Goal: Task Accomplishment & Management: Complete application form

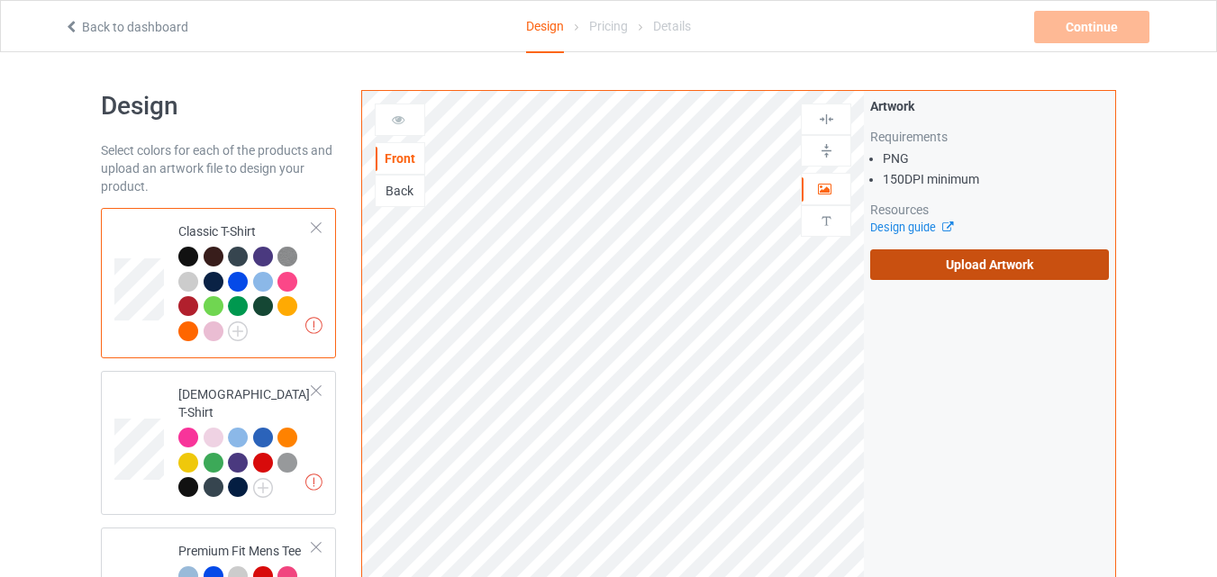
click at [1007, 271] on label "Upload Artwork" at bounding box center [989, 264] width 239 height 31
click at [0, 0] on input "Upload Artwork" at bounding box center [0, 0] width 0 height 0
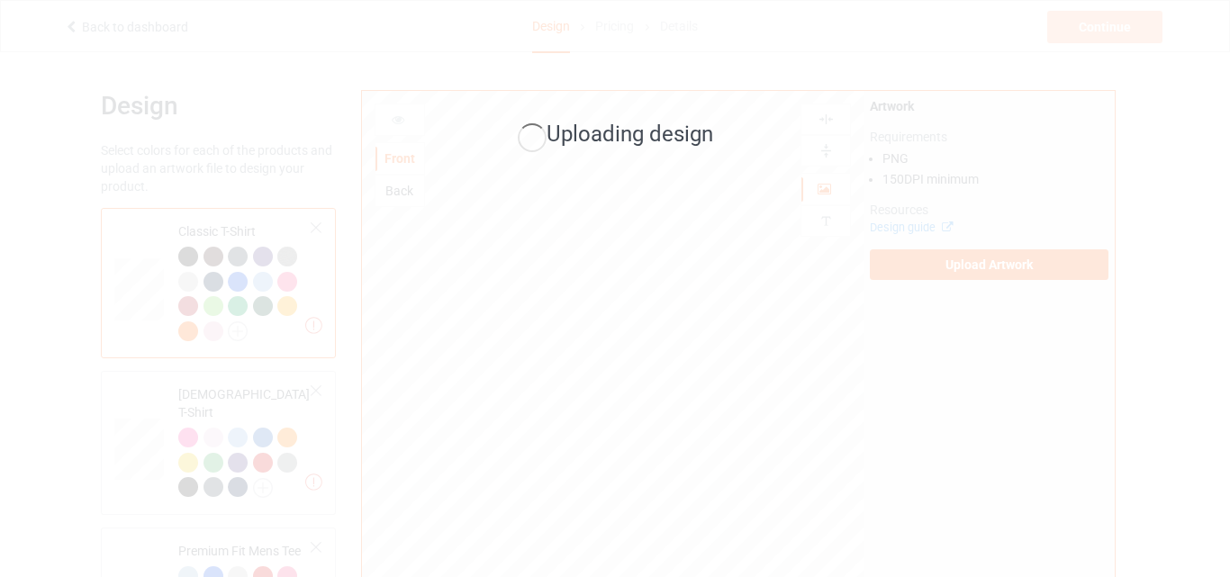
click at [482, 279] on div "Uploading design" at bounding box center [615, 288] width 1230 height 577
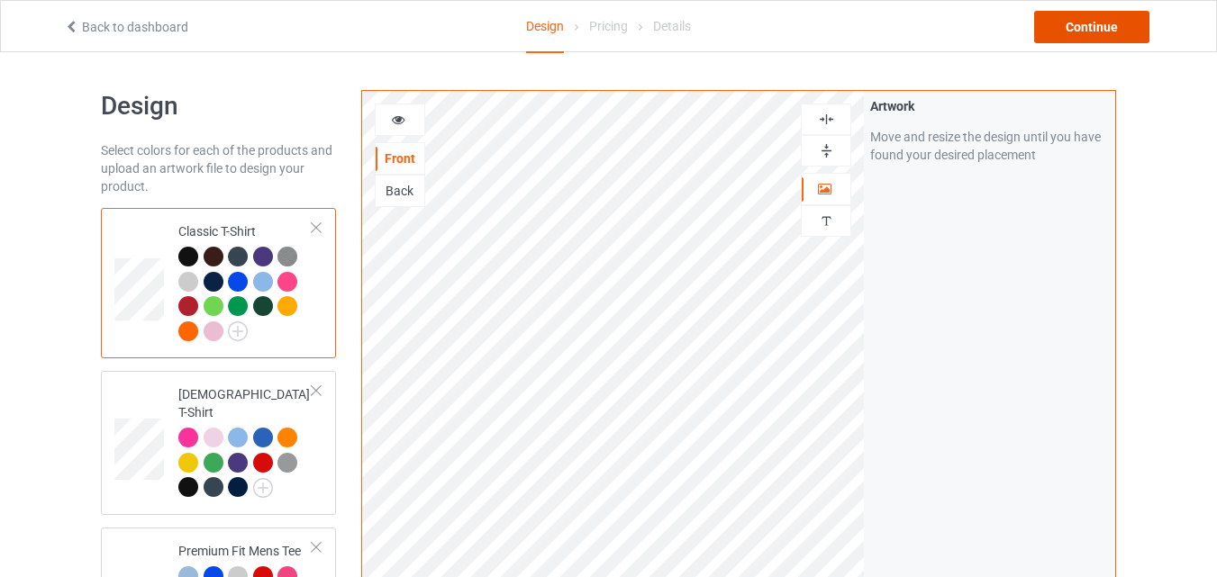
click at [1094, 32] on div "Continue" at bounding box center [1091, 27] width 115 height 32
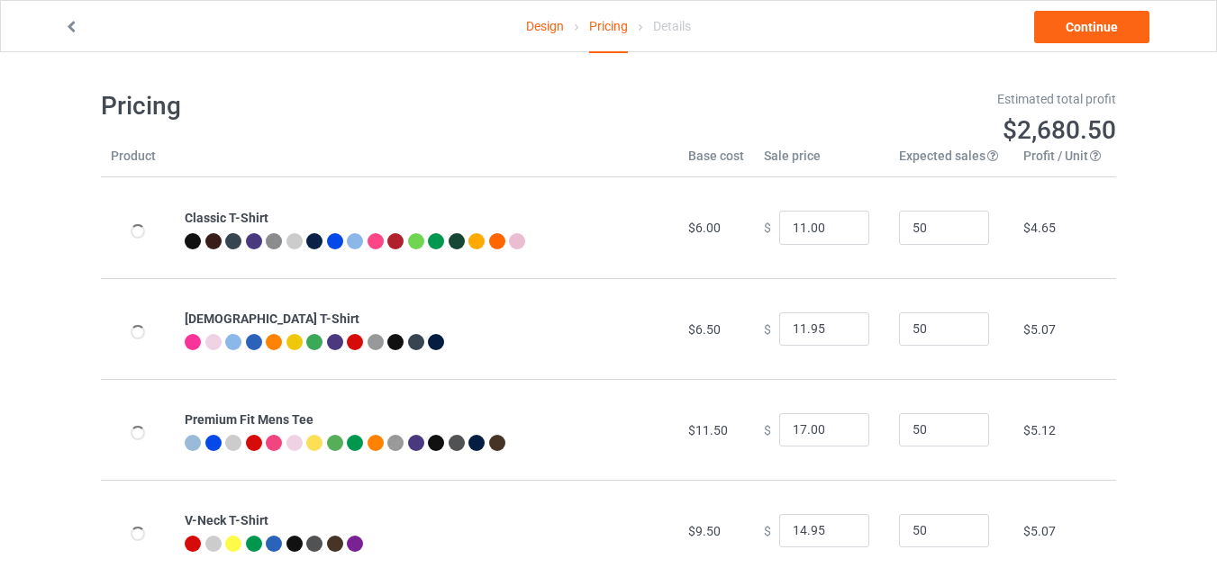
type input "11.00"
type input "17.00"
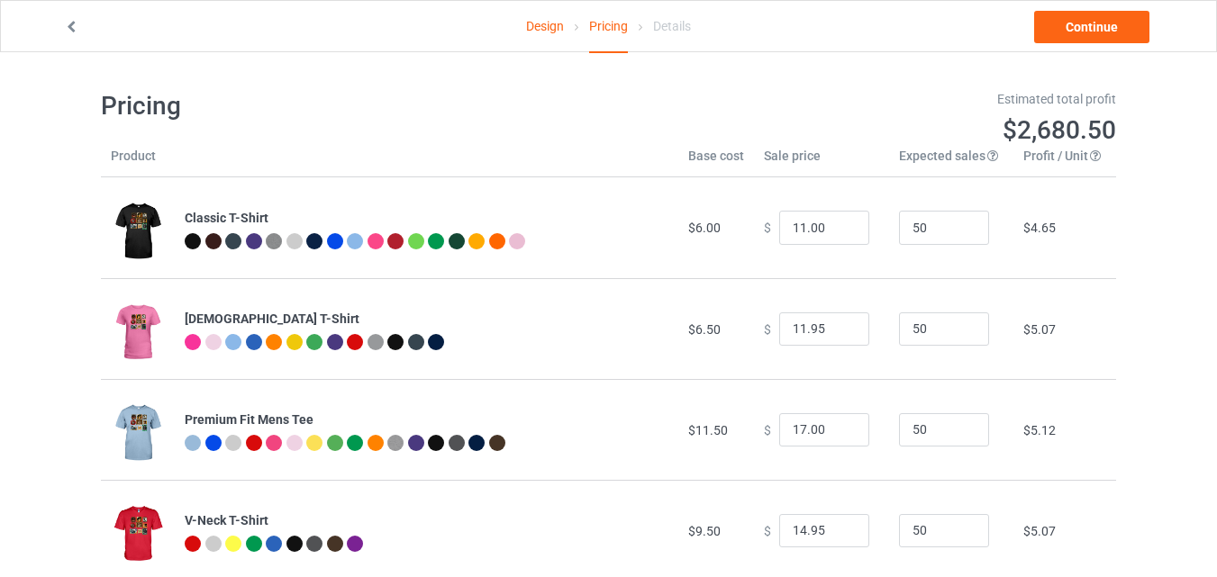
click at [545, 34] on link "Design" at bounding box center [545, 26] width 38 height 50
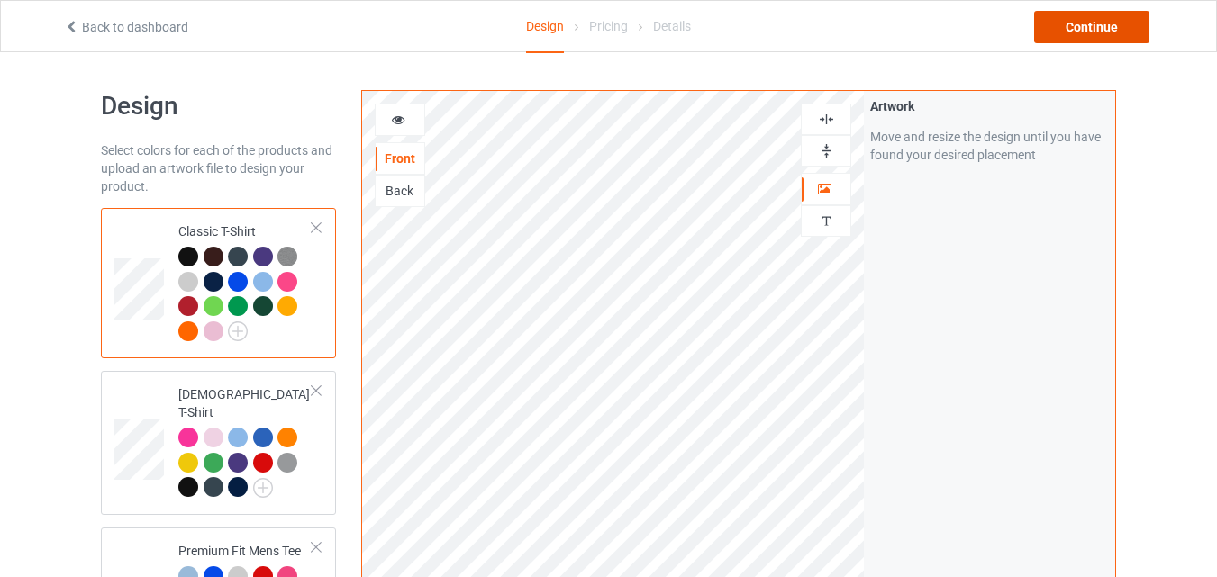
click at [1109, 41] on div "Continue" at bounding box center [1091, 27] width 115 height 32
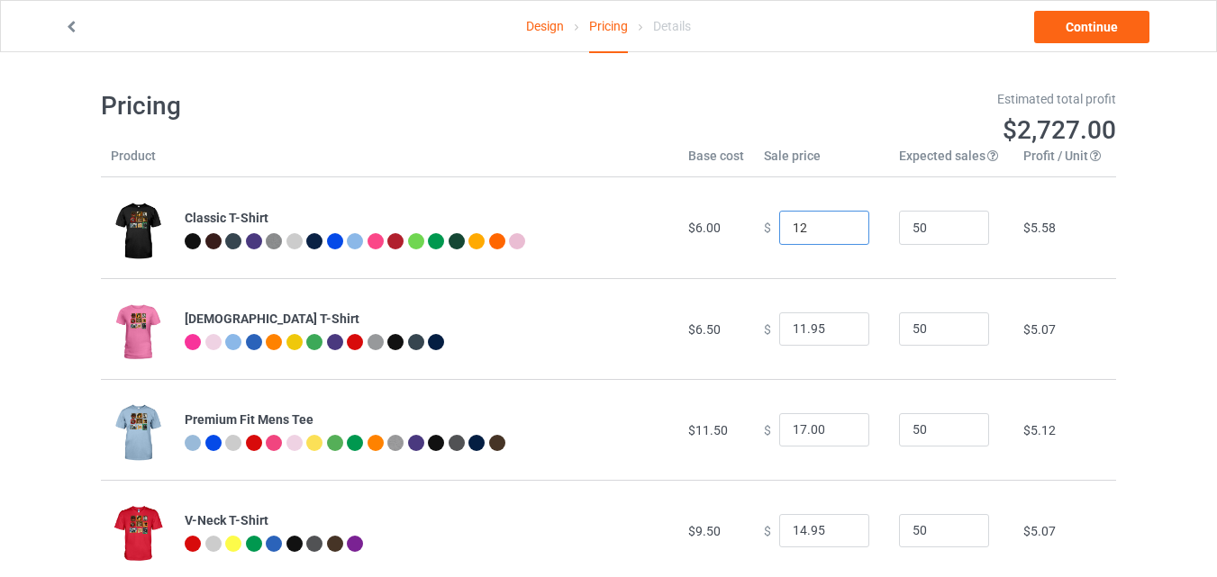
click at [845, 223] on input "12" at bounding box center [824, 228] width 90 height 34
click at [845, 223] on input "13" at bounding box center [824, 228] width 90 height 34
click at [845, 223] on input "14" at bounding box center [824, 228] width 90 height 34
click at [845, 223] on input "15" at bounding box center [824, 228] width 90 height 34
click at [840, 234] on input "14" at bounding box center [824, 228] width 90 height 34
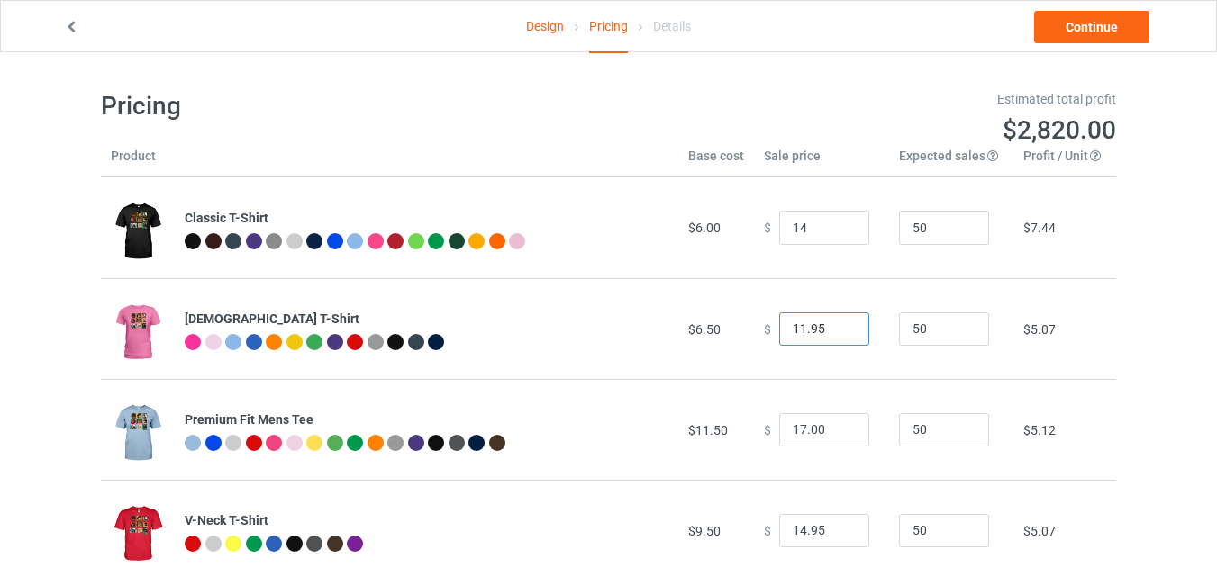
type input "14.00"
click at [843, 323] on input "12.95" at bounding box center [824, 330] width 90 height 34
click at [843, 323] on input "13.95" at bounding box center [824, 330] width 90 height 34
click at [843, 323] on input "14.95" at bounding box center [824, 330] width 90 height 34
click at [843, 323] on input "15.95" at bounding box center [824, 330] width 90 height 34
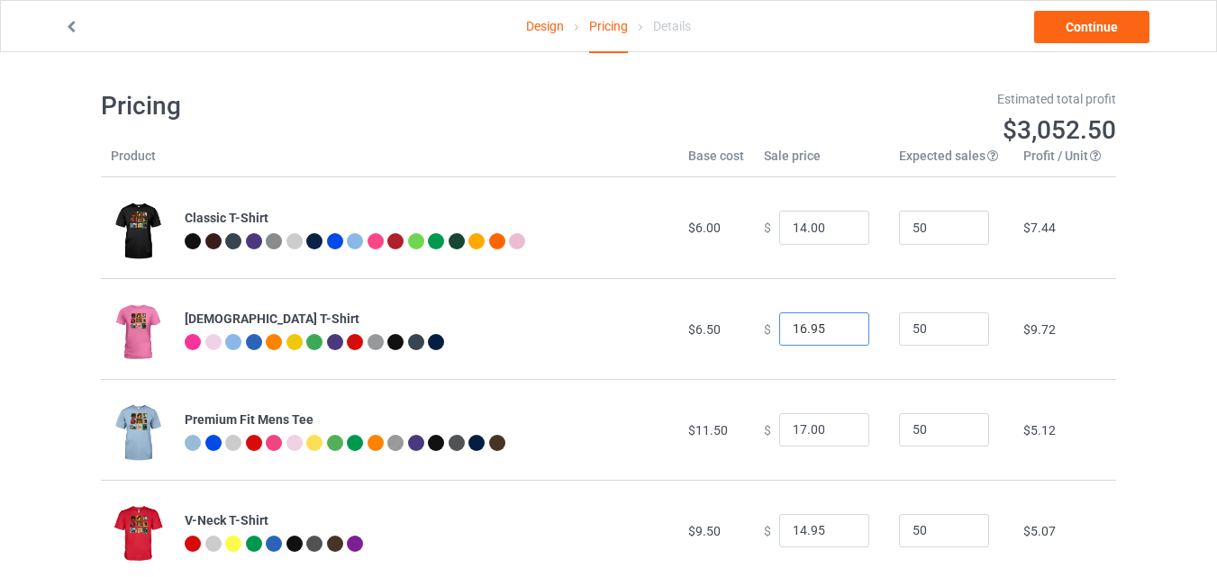
click at [843, 323] on input "16.95" at bounding box center [824, 330] width 90 height 34
click at [839, 335] on input "15.95" at bounding box center [824, 330] width 90 height 34
type input "14.95"
click at [839, 335] on input "14.95" at bounding box center [824, 330] width 90 height 34
click at [840, 426] on input "18" at bounding box center [824, 430] width 90 height 34
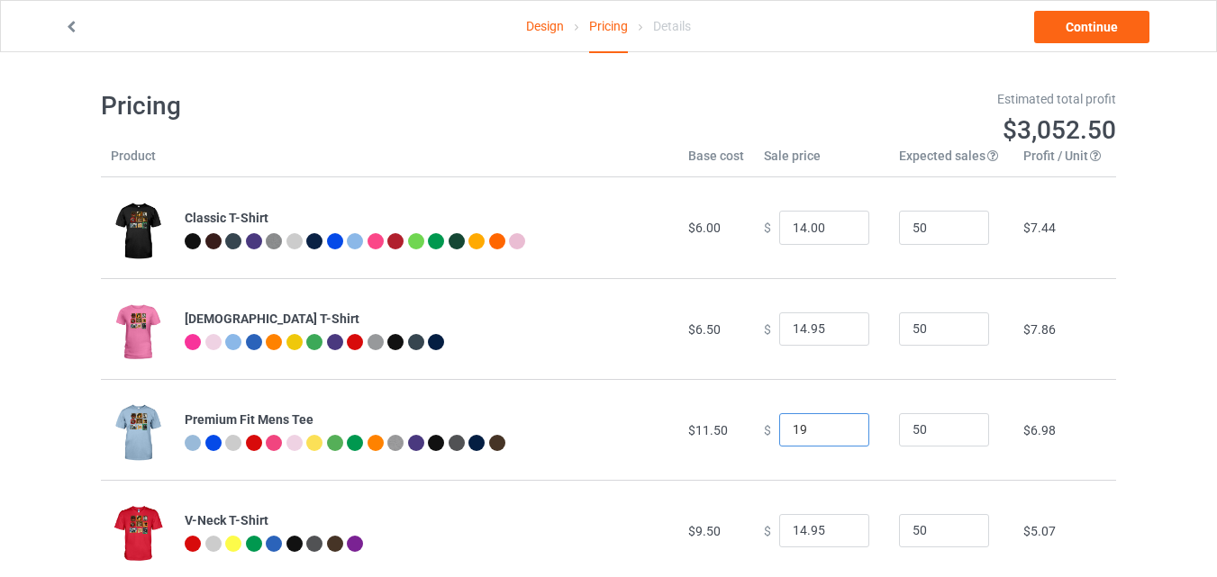
click at [840, 426] on input "19" at bounding box center [824, 430] width 90 height 34
click at [840, 426] on input "20" at bounding box center [824, 430] width 90 height 34
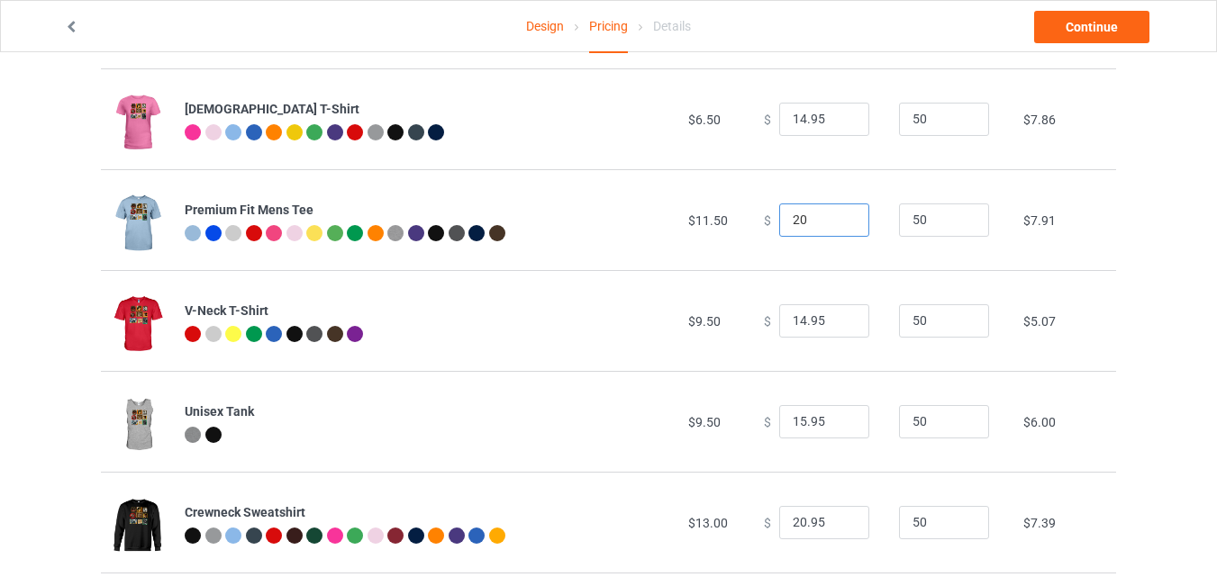
scroll to position [225, 0]
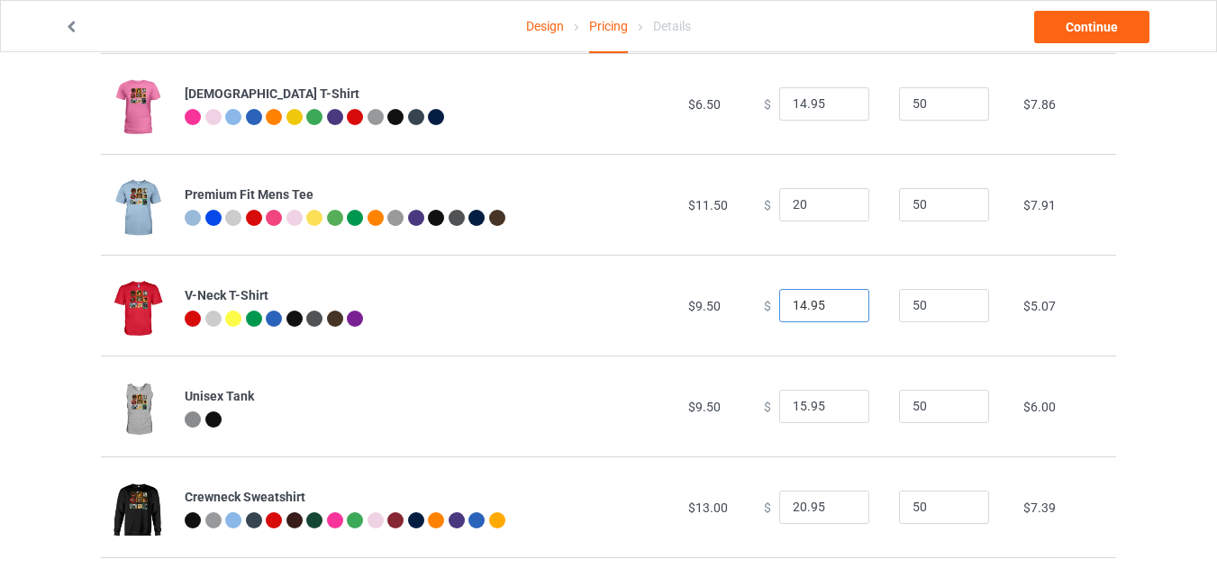
type input "20.00"
click at [835, 303] on input "15.95" at bounding box center [824, 306] width 90 height 34
click at [835, 303] on input "16.95" at bounding box center [824, 306] width 90 height 34
type input "17.95"
click at [835, 303] on input "17.95" at bounding box center [824, 306] width 90 height 34
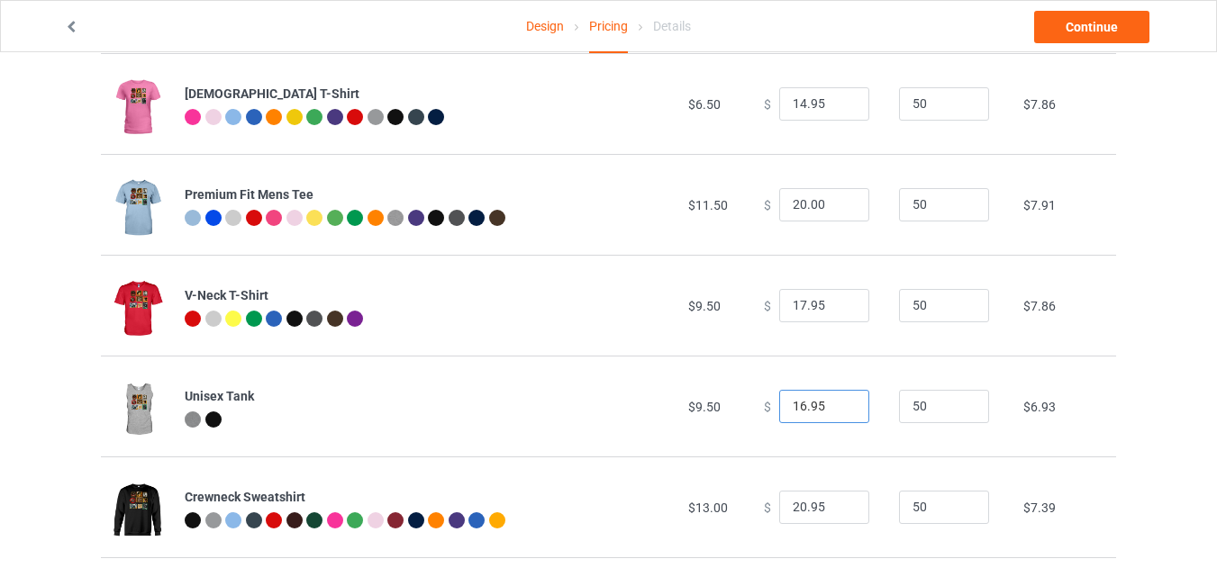
click at [841, 404] on input "16.95" at bounding box center [824, 407] width 90 height 34
click at [841, 404] on input "17.95" at bounding box center [824, 407] width 90 height 34
type input "18.95"
click at [841, 404] on input "18.95" at bounding box center [824, 407] width 90 height 34
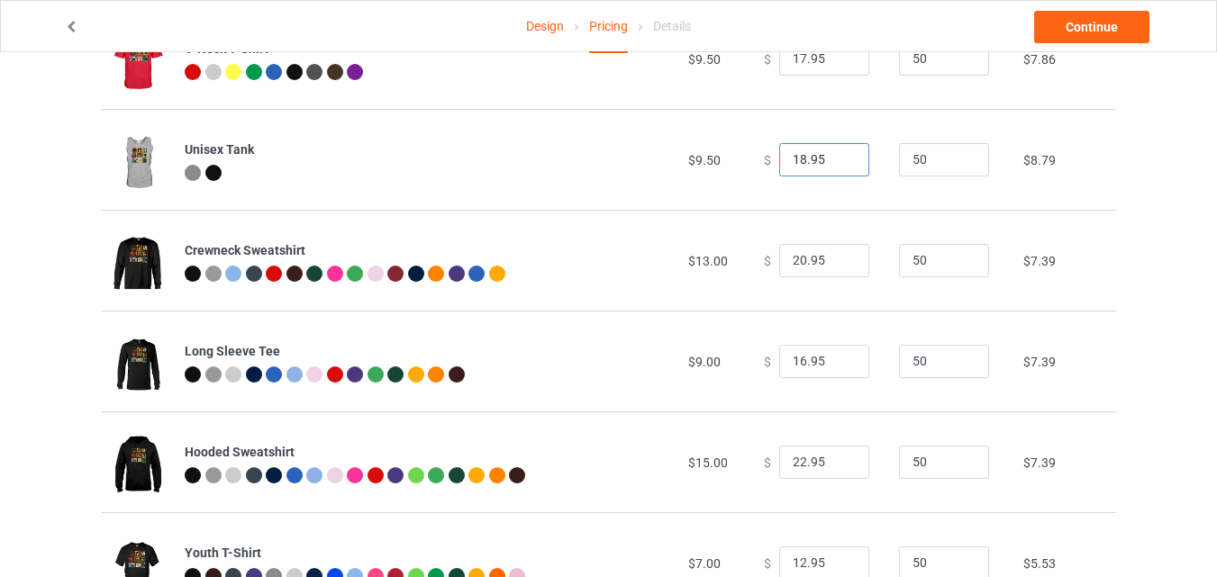
scroll to position [547, 0]
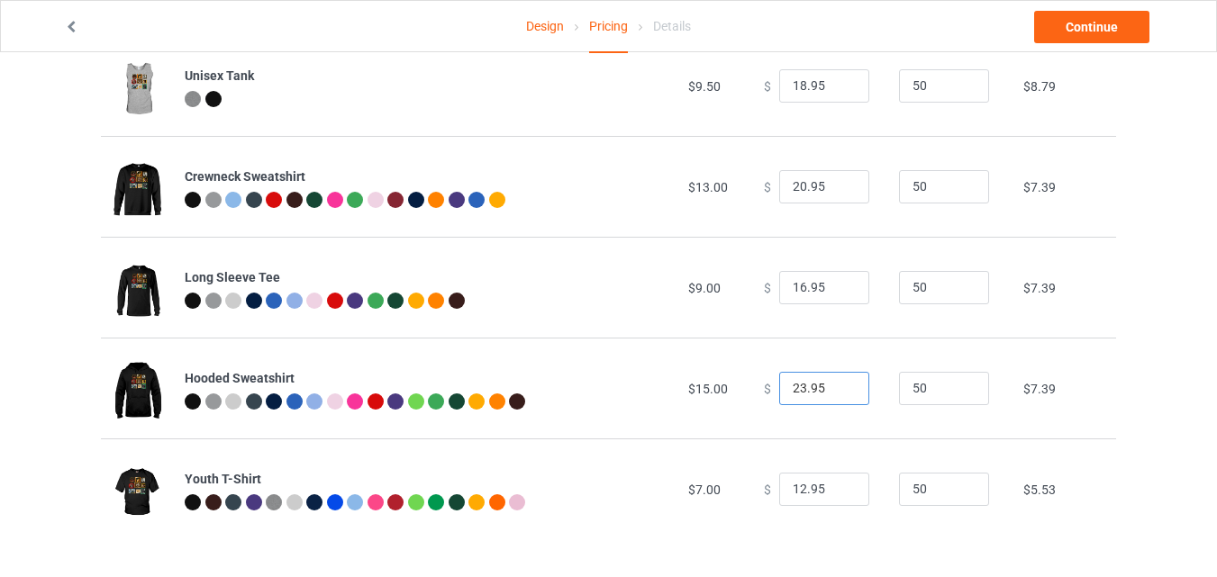
type input "23.95"
click at [843, 385] on input "23.95" at bounding box center [824, 389] width 90 height 34
click at [1102, 28] on link "Continue" at bounding box center [1091, 27] width 115 height 32
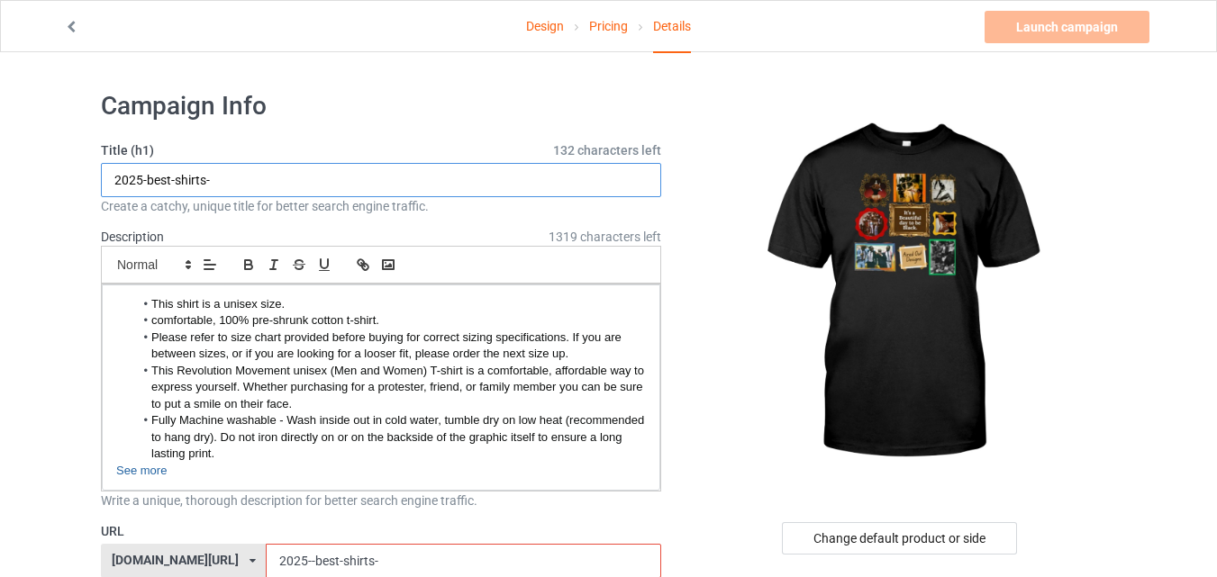
click at [223, 176] on input "2025-best-shirts-" at bounding box center [381, 180] width 560 height 34
type input "2025-best-shirts"
click at [558, 23] on link "Design" at bounding box center [545, 26] width 38 height 50
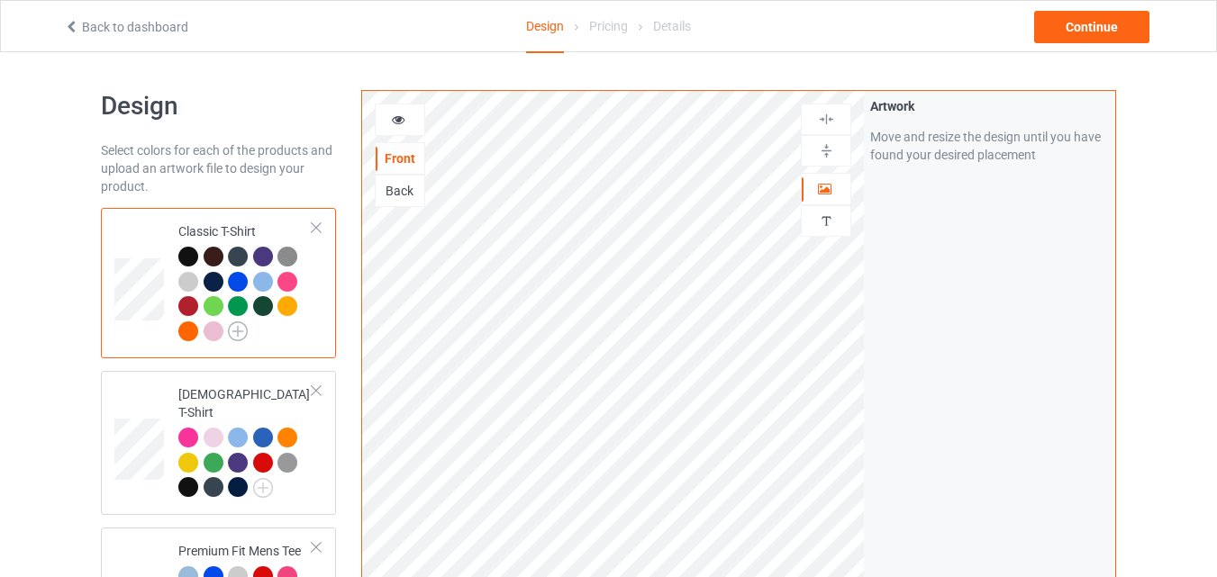
click at [234, 331] on img at bounding box center [238, 332] width 20 height 20
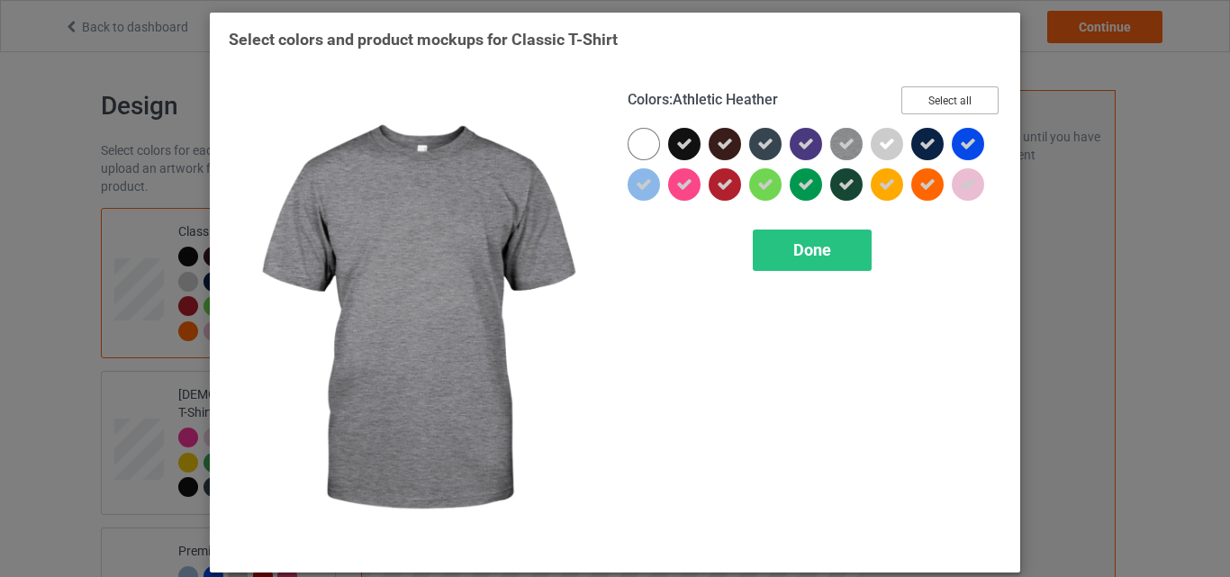
click at [961, 102] on button "Select all" at bounding box center [950, 100] width 97 height 28
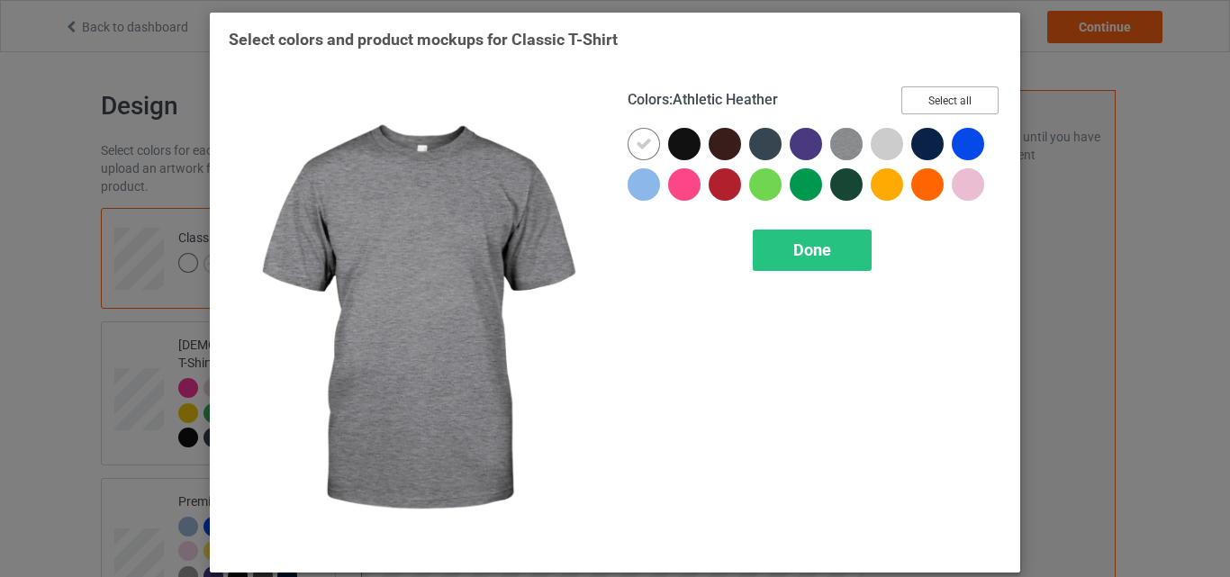
click at [961, 102] on button "Select all" at bounding box center [950, 100] width 97 height 28
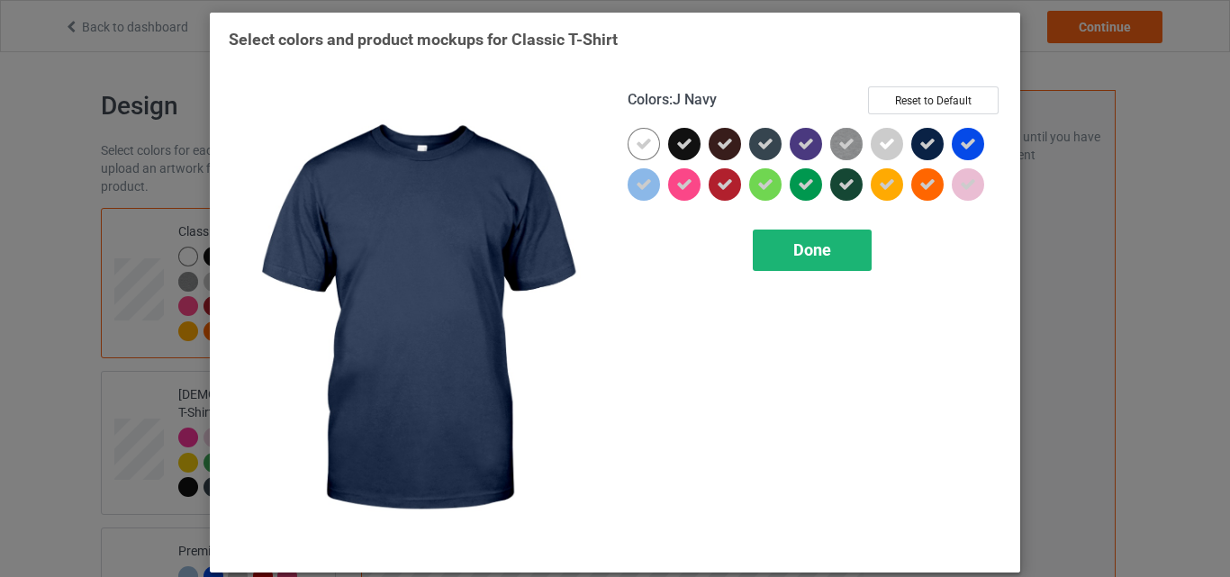
click at [838, 236] on div "Done" at bounding box center [812, 250] width 119 height 41
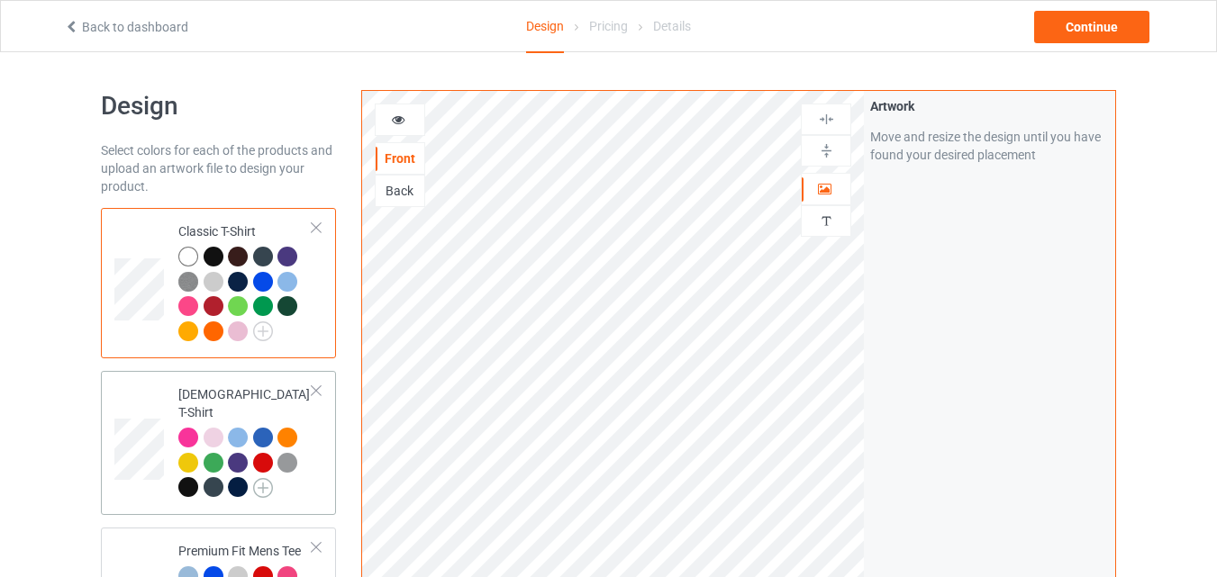
click at [261, 478] on img at bounding box center [263, 488] width 20 height 20
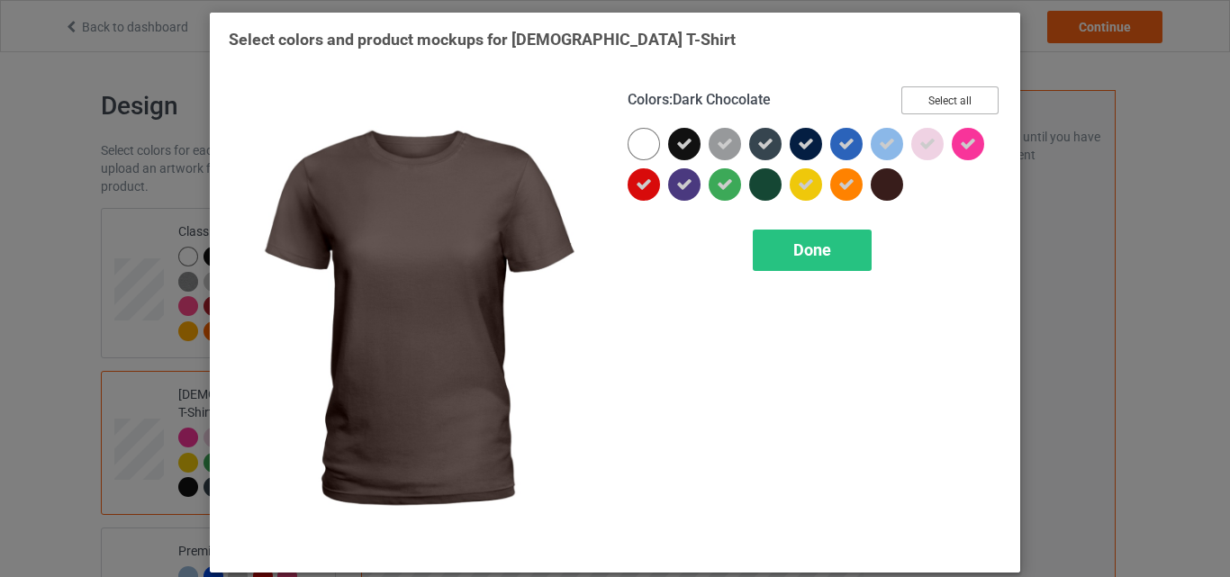
click at [956, 96] on button "Select all" at bounding box center [950, 100] width 97 height 28
click at [956, 96] on button "Reset to Default" at bounding box center [933, 100] width 131 height 28
click at [956, 96] on button "Select all" at bounding box center [950, 100] width 97 height 28
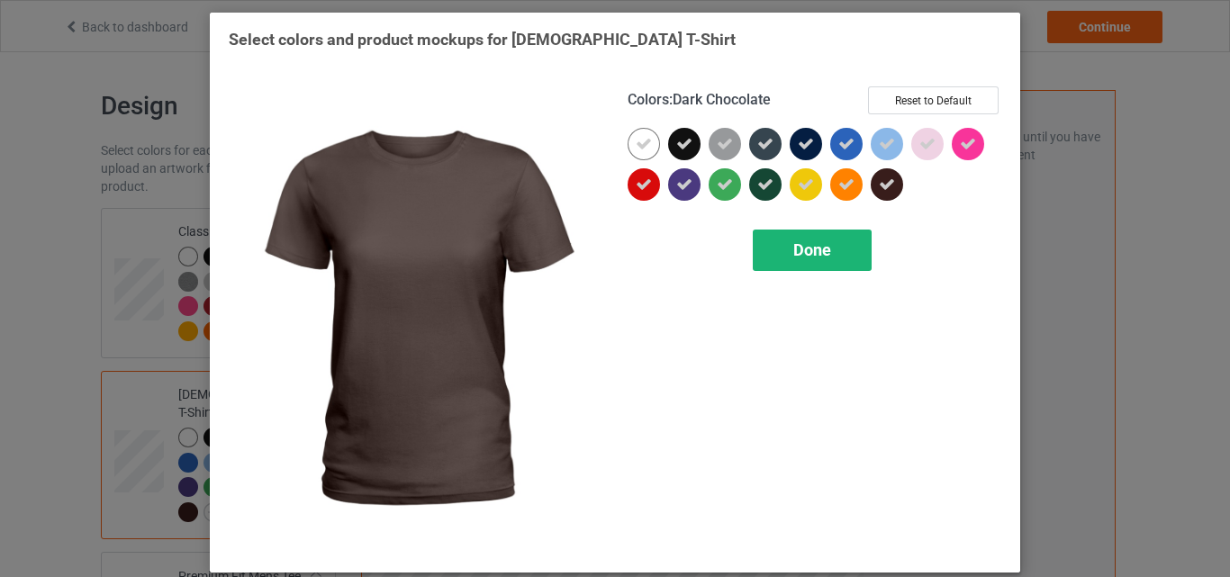
click at [837, 253] on div "Done" at bounding box center [812, 250] width 119 height 41
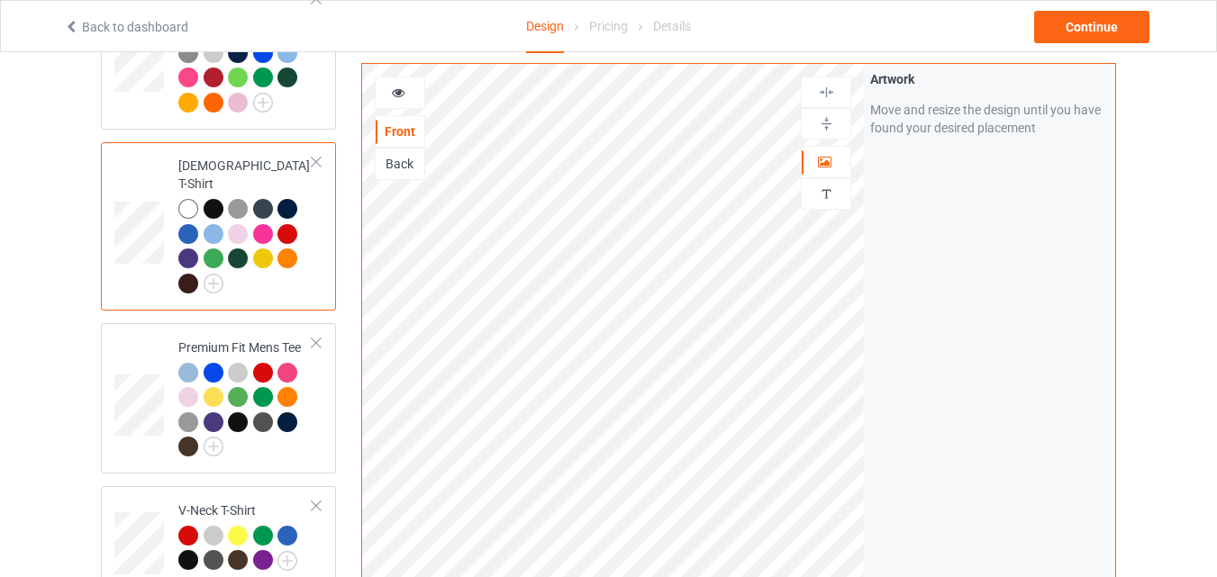
scroll to position [243, 0]
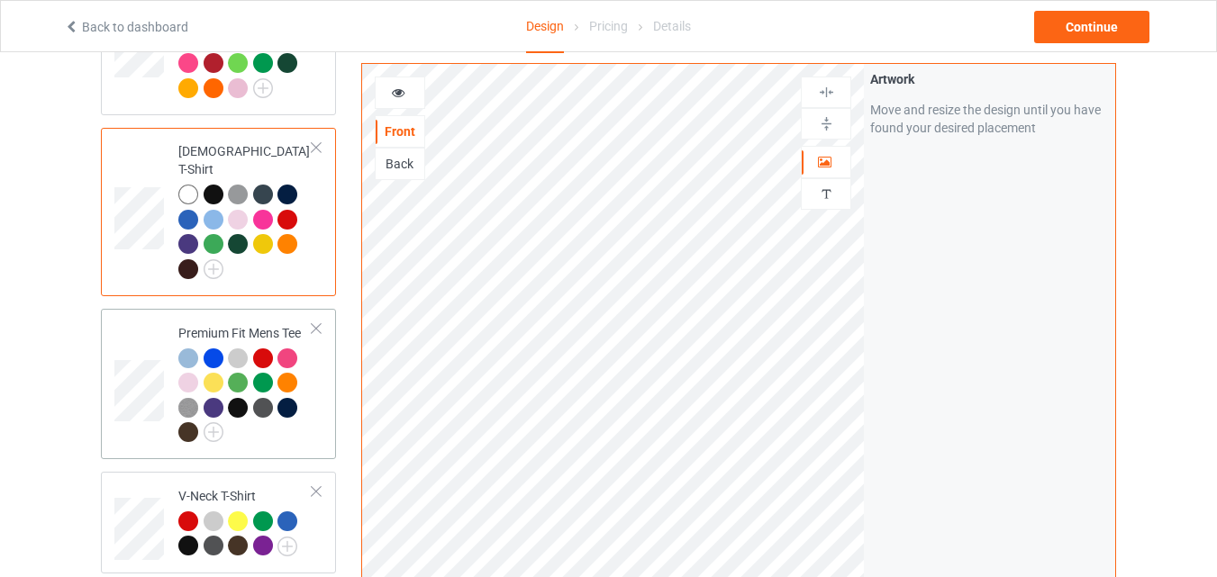
click at [219, 405] on div at bounding box center [216, 410] width 25 height 25
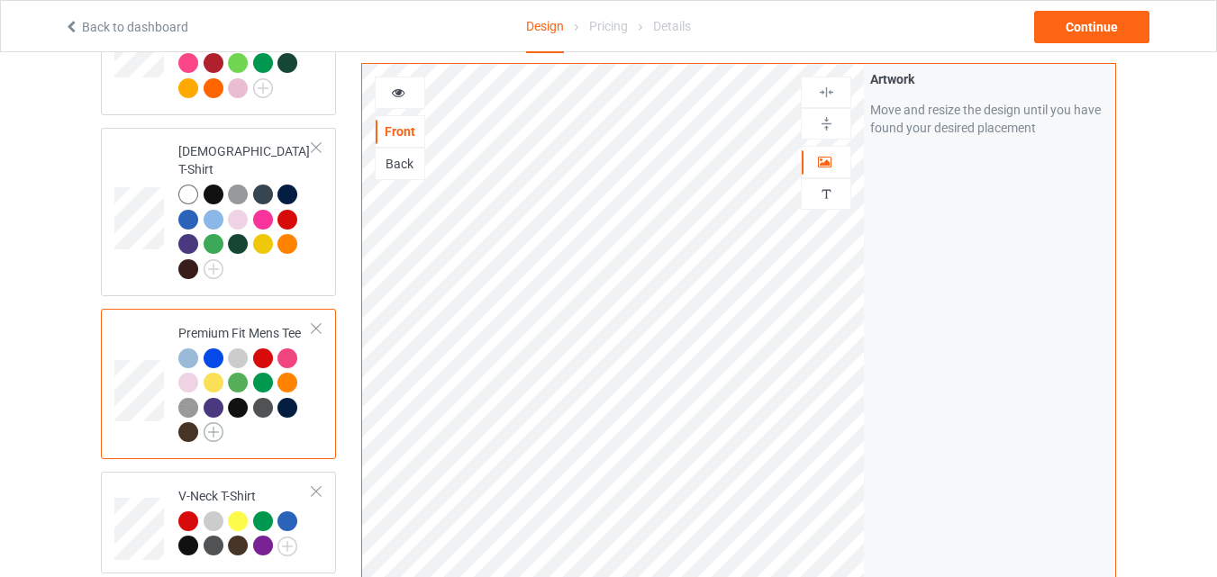
click at [215, 422] on img at bounding box center [214, 432] width 20 height 20
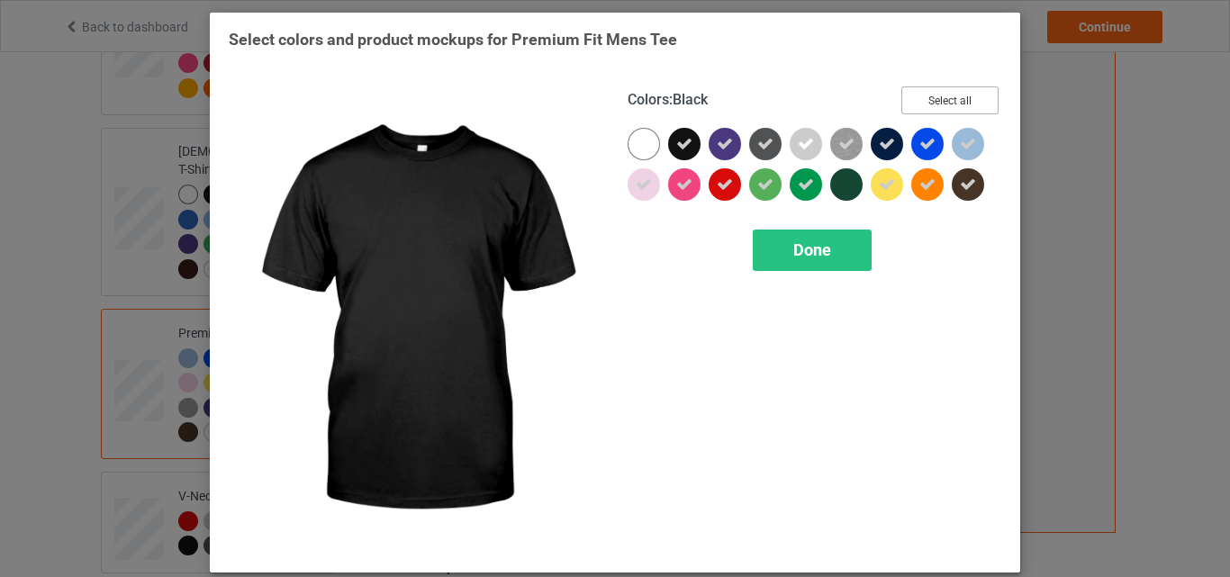
click at [941, 103] on button "Select all" at bounding box center [950, 100] width 97 height 28
click at [941, 103] on button "Reset to Default" at bounding box center [933, 100] width 131 height 28
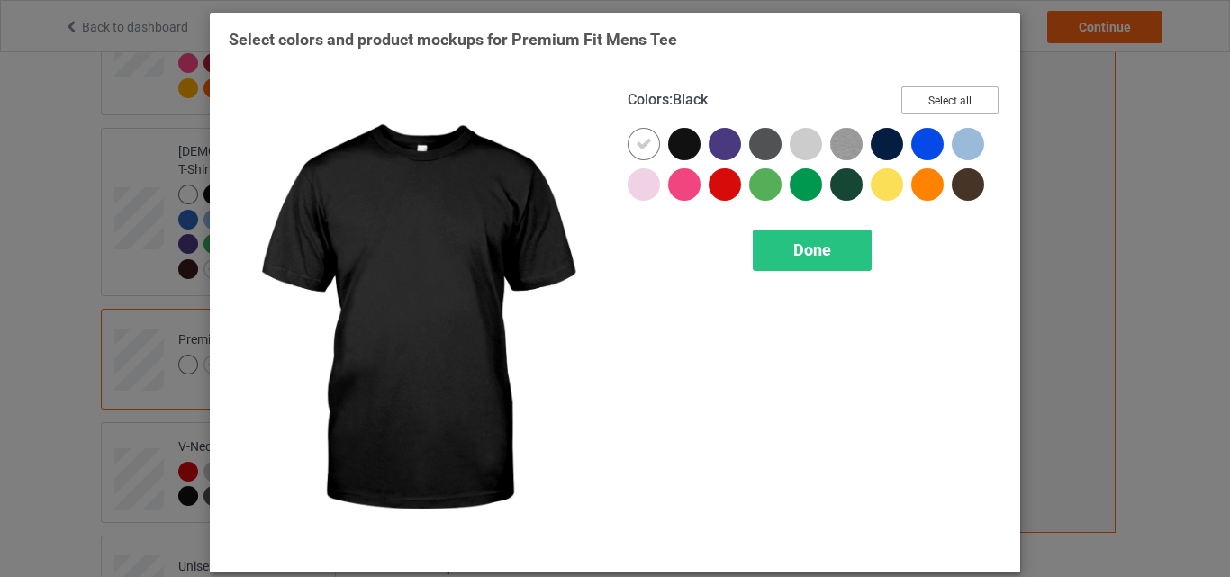
click at [941, 103] on button "Select all" at bounding box center [950, 100] width 97 height 28
click at [799, 247] on span "Done" at bounding box center [812, 249] width 38 height 19
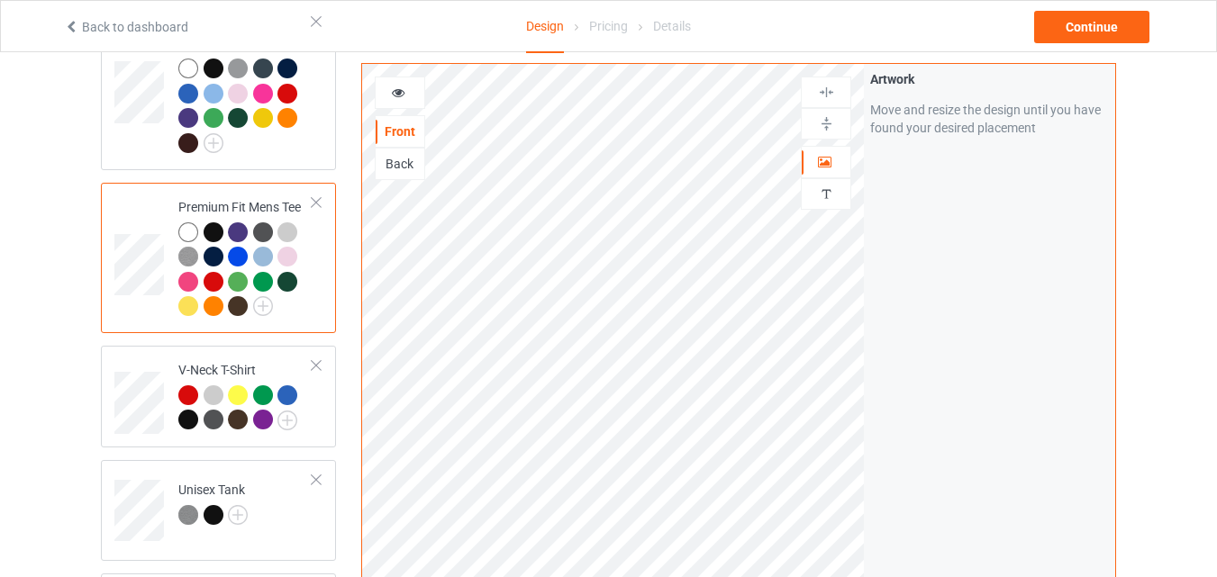
scroll to position [464, 0]
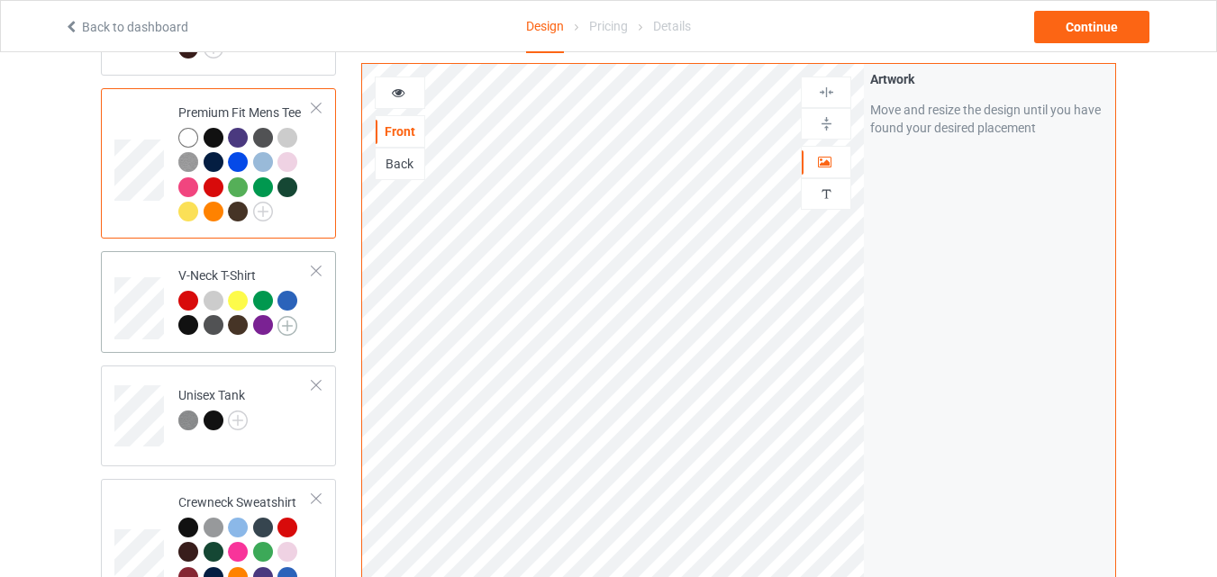
click at [290, 316] on img at bounding box center [287, 326] width 20 height 20
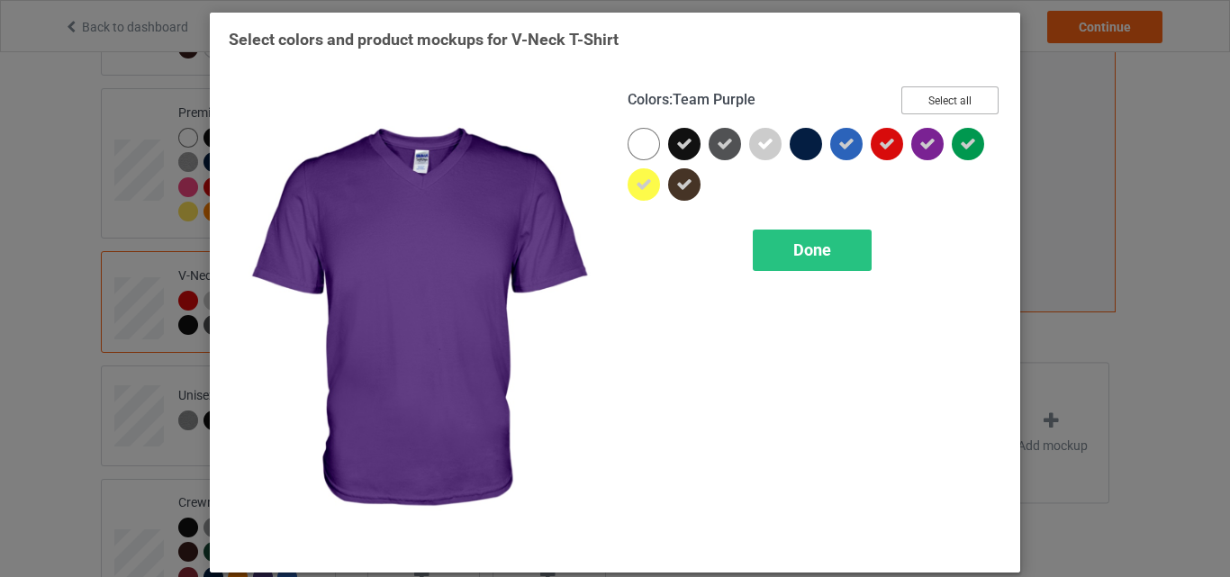
click at [978, 87] on button "Select all" at bounding box center [950, 100] width 97 height 28
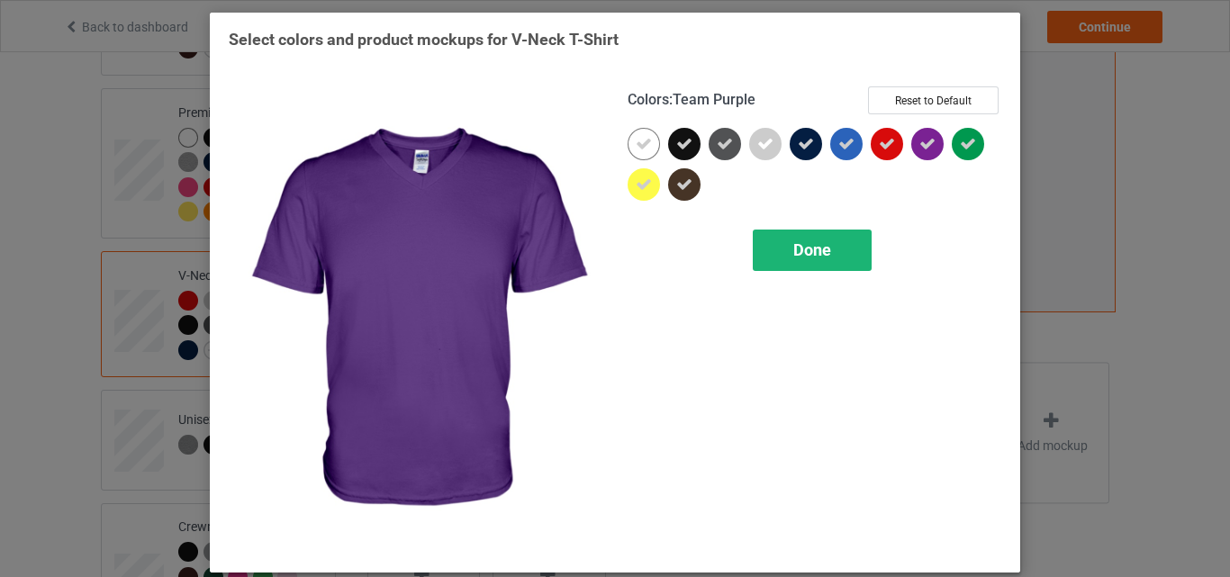
click at [795, 240] on div "Done" at bounding box center [812, 250] width 119 height 41
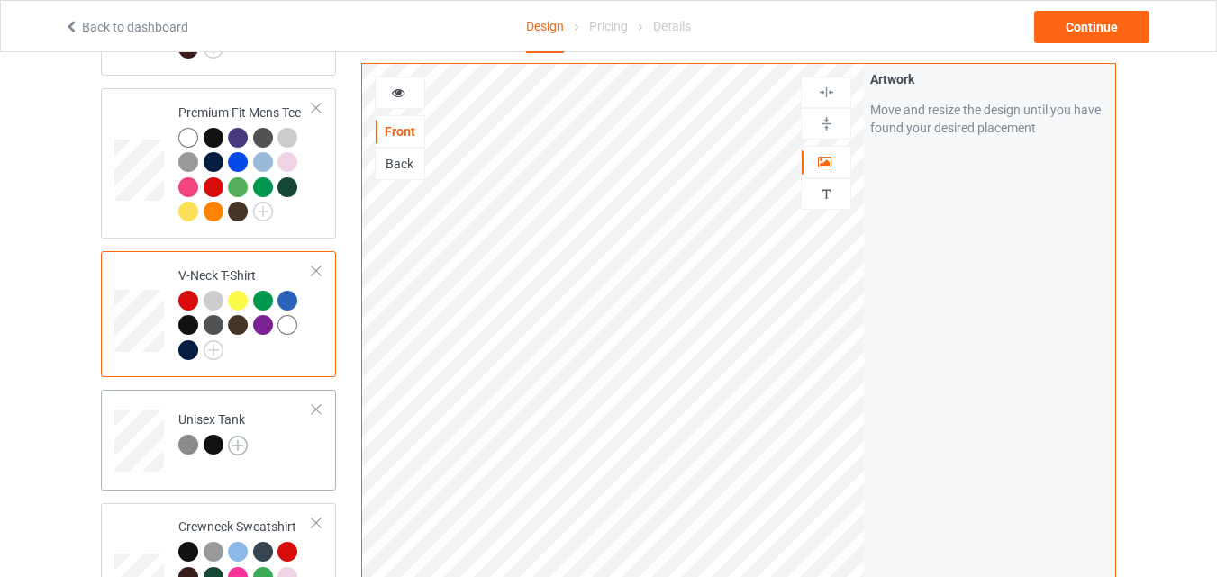
click at [234, 436] on img at bounding box center [238, 446] width 20 height 20
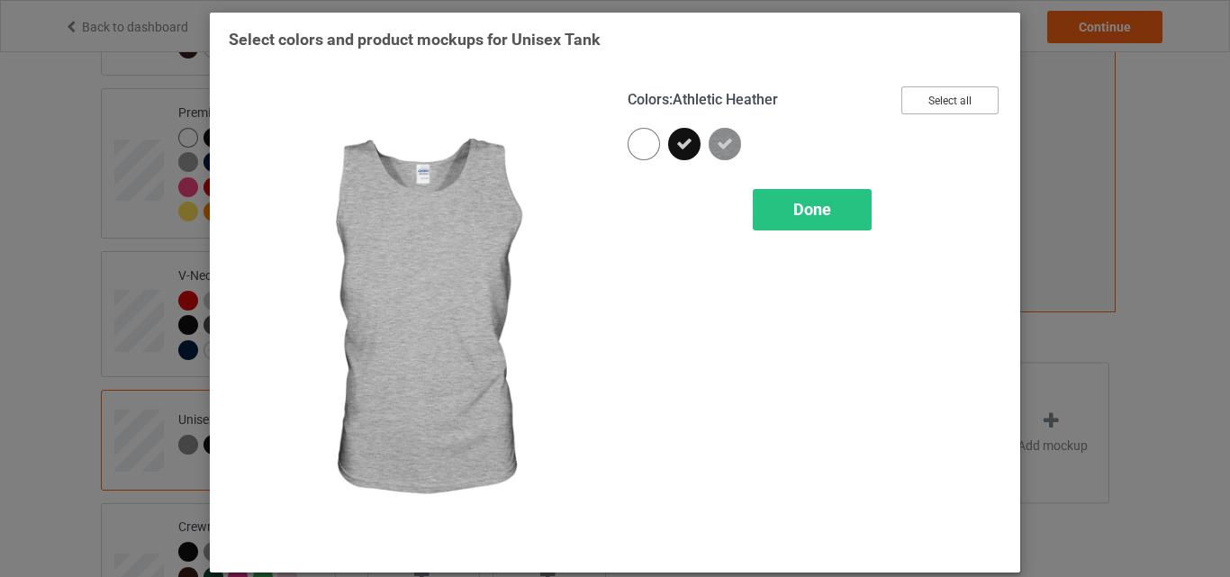
click at [918, 99] on button "Select all" at bounding box center [950, 100] width 97 height 28
click at [918, 99] on button "Reset to Default" at bounding box center [933, 100] width 131 height 28
click at [918, 99] on button "Select all" at bounding box center [950, 100] width 97 height 28
click at [824, 215] on span "Done" at bounding box center [812, 209] width 38 height 19
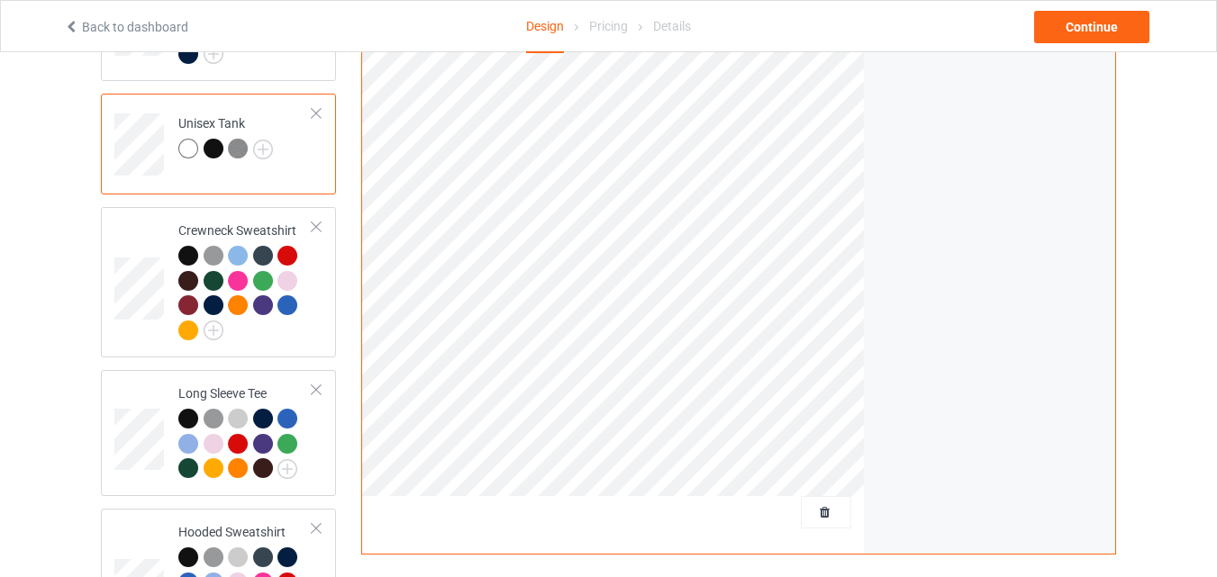
scroll to position [816, 0]
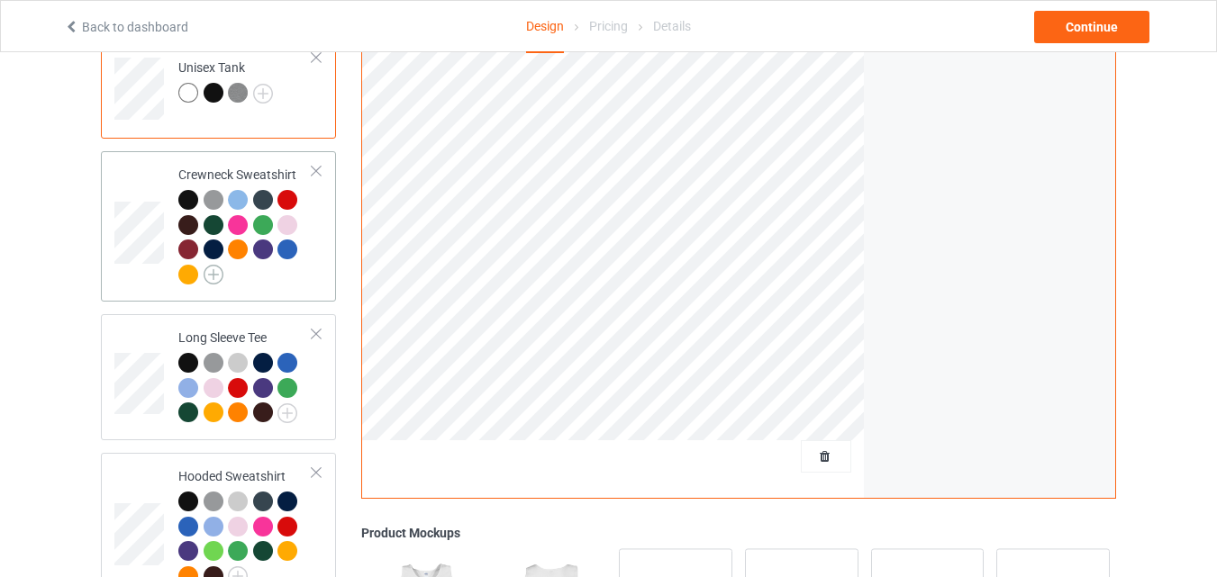
click at [217, 265] on img at bounding box center [214, 275] width 20 height 20
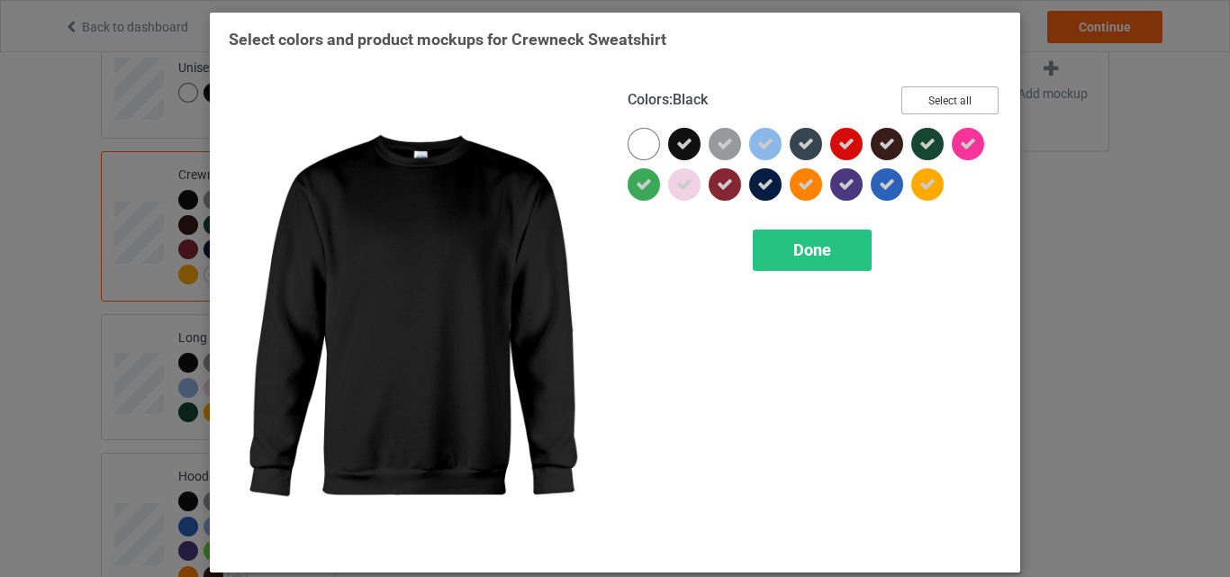
click at [951, 87] on button "Select all" at bounding box center [950, 100] width 97 height 28
click at [951, 87] on button "Reset to Default" at bounding box center [933, 100] width 131 height 28
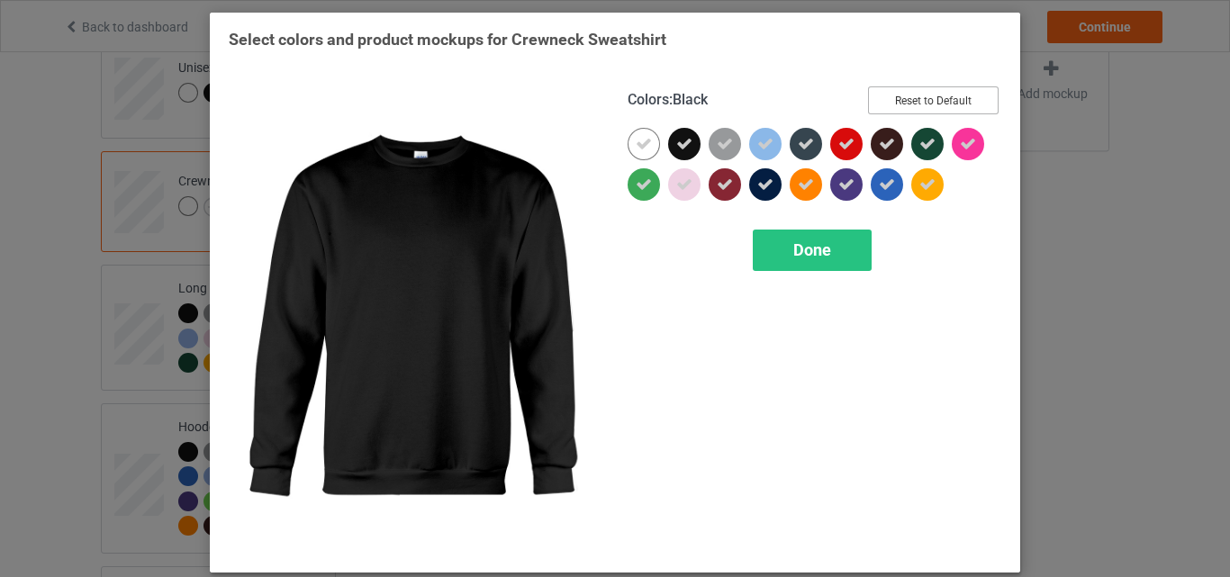
click at [951, 87] on button "Reset to Default" at bounding box center [933, 100] width 131 height 28
click at [951, 87] on button "Select all" at bounding box center [950, 100] width 97 height 28
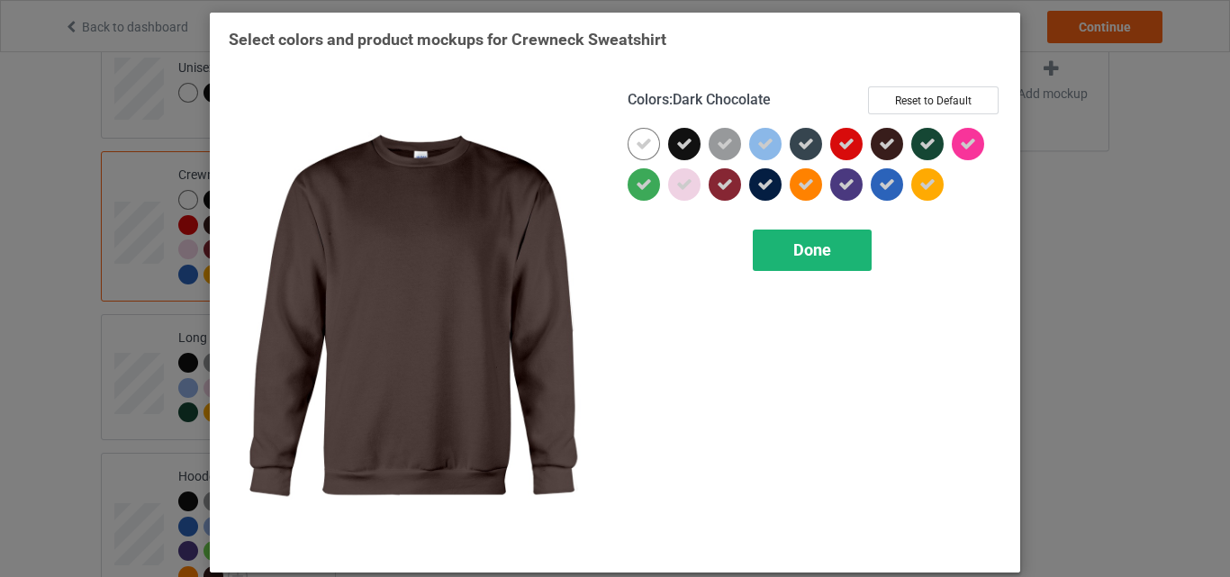
click at [808, 259] on span "Done" at bounding box center [812, 249] width 38 height 19
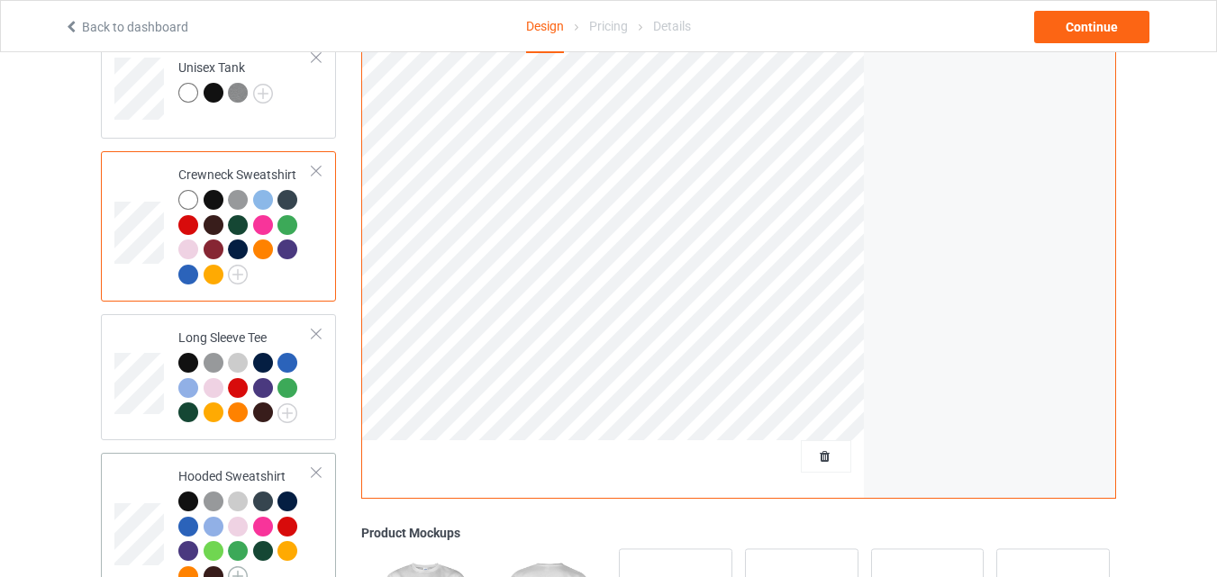
click at [238, 567] on img at bounding box center [238, 577] width 20 height 20
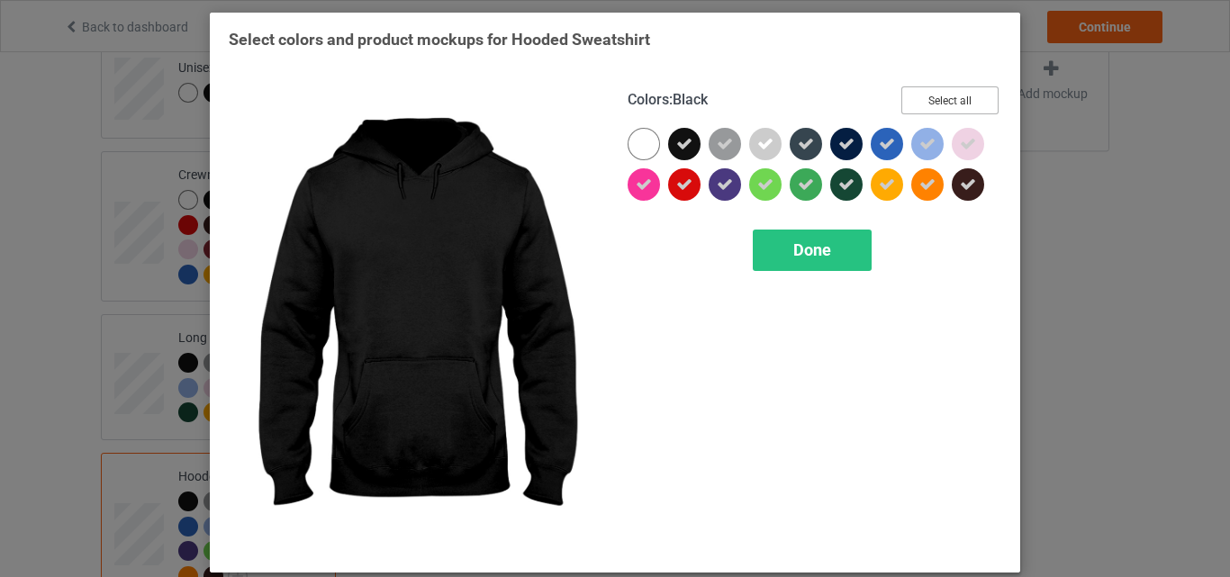
click at [954, 101] on button "Select all" at bounding box center [950, 100] width 97 height 28
click at [954, 101] on button "Reset to Default" at bounding box center [933, 100] width 131 height 28
click at [954, 101] on button "Select all" at bounding box center [950, 100] width 97 height 28
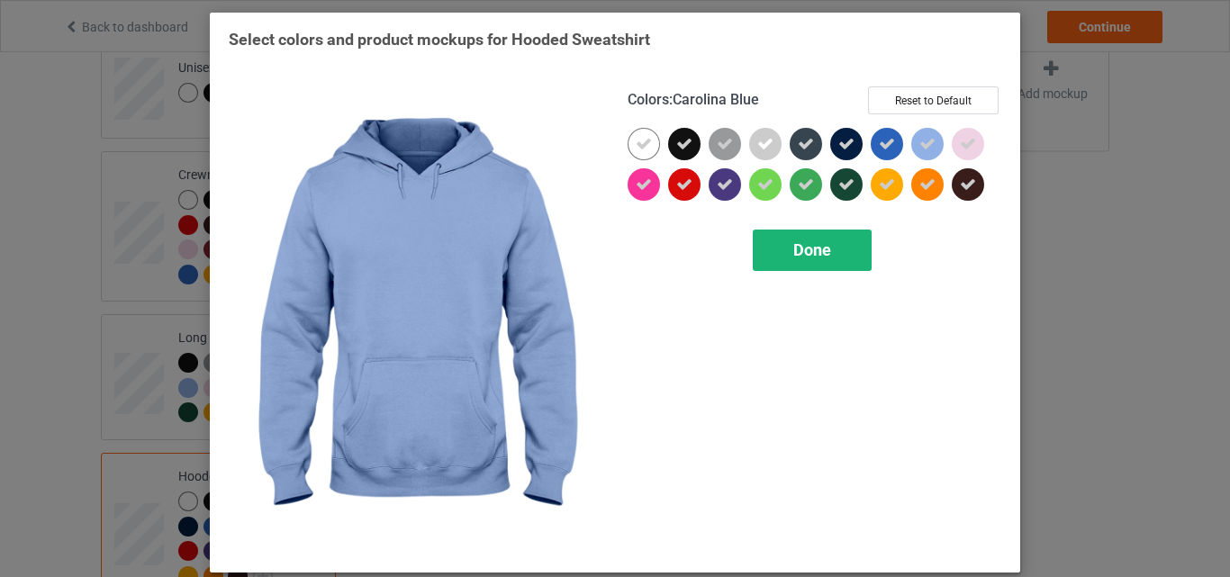
click at [822, 267] on div "Done" at bounding box center [812, 250] width 119 height 41
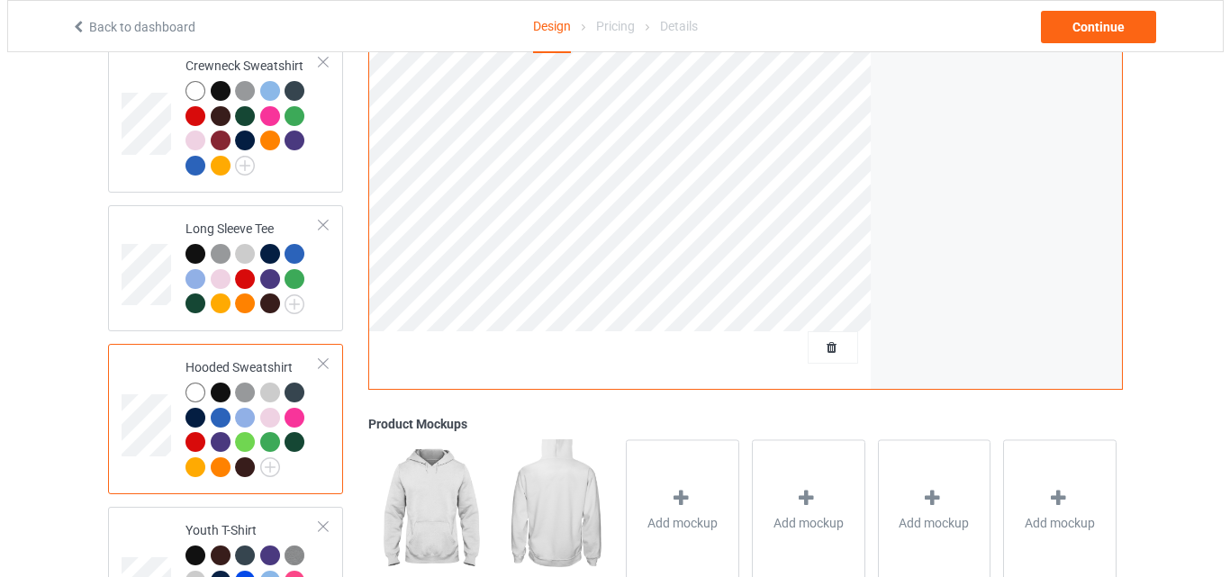
scroll to position [1117, 0]
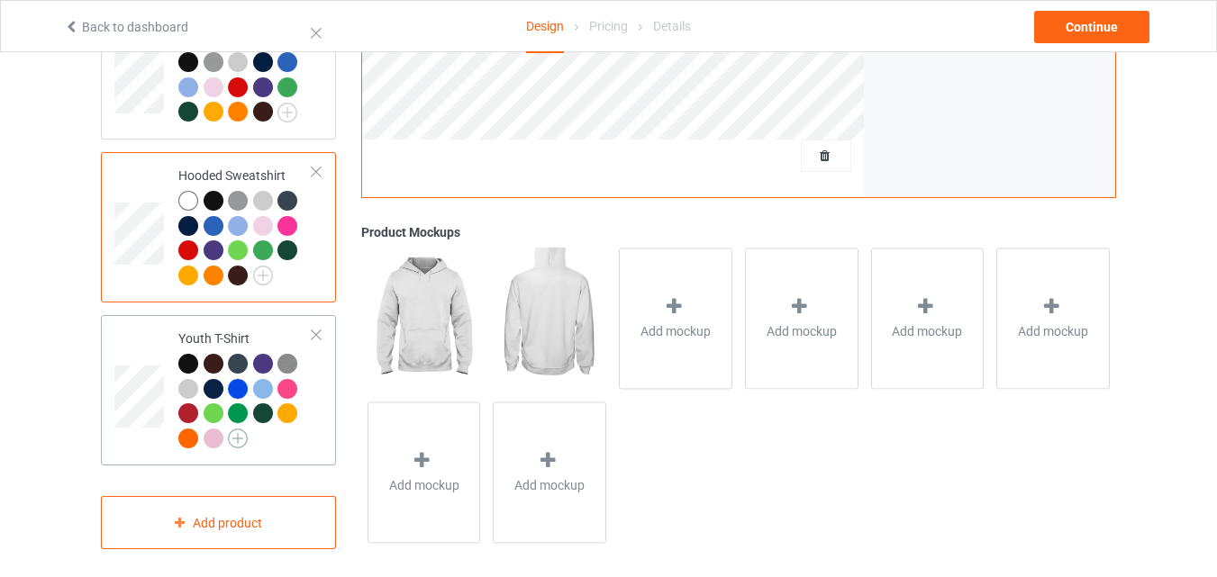
click at [240, 429] on img at bounding box center [238, 439] width 20 height 20
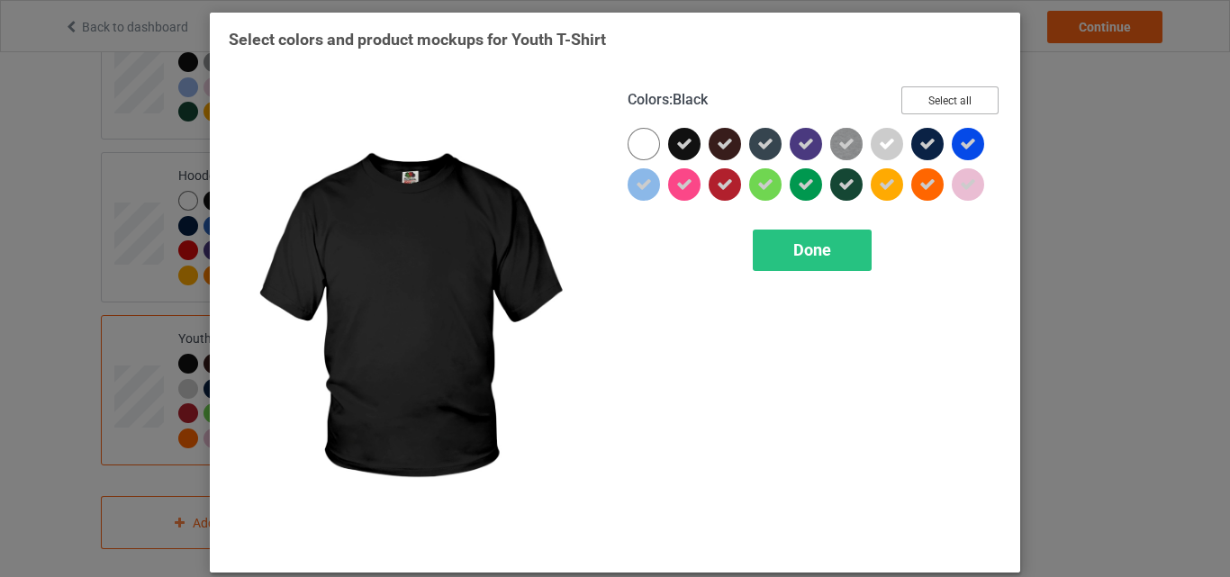
click at [956, 96] on button "Select all" at bounding box center [950, 100] width 97 height 28
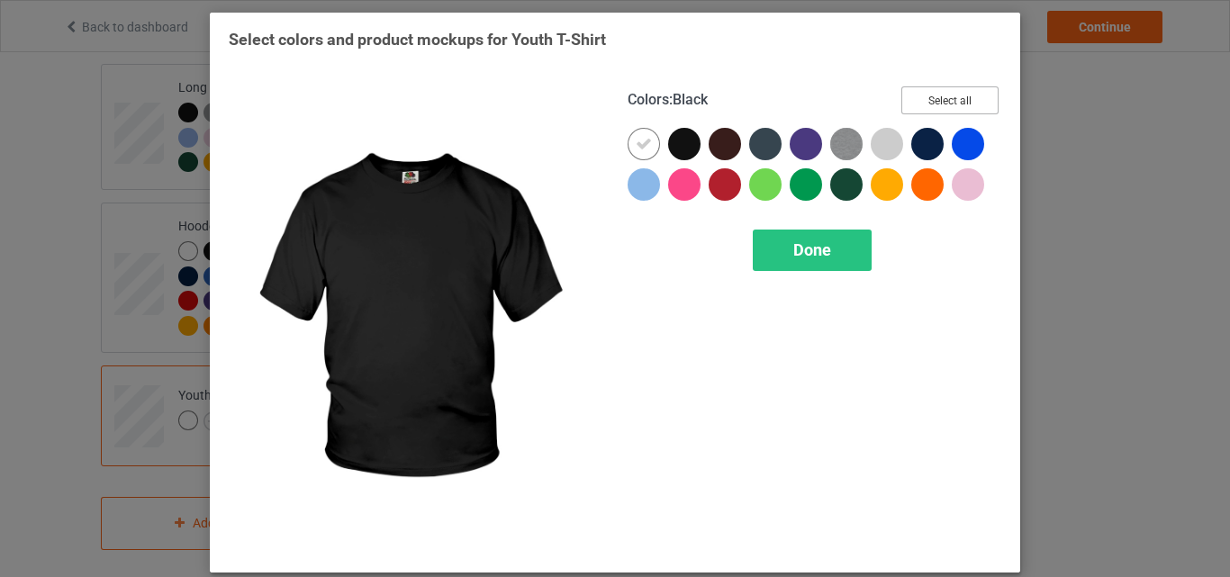
click at [956, 96] on button "Select all" at bounding box center [950, 100] width 97 height 28
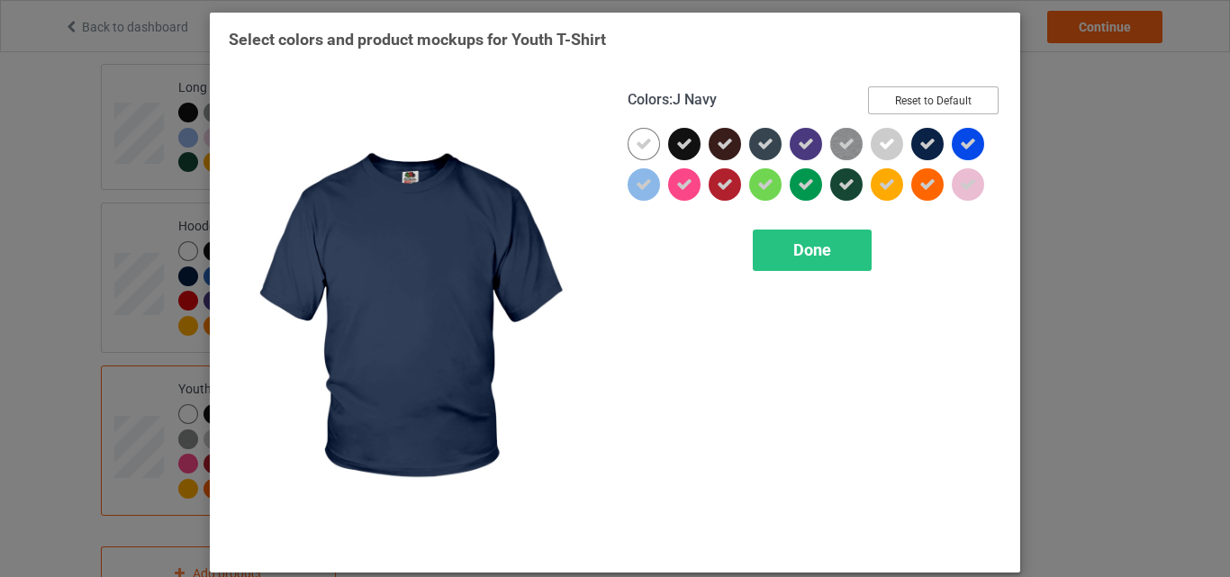
scroll to position [1117, 0]
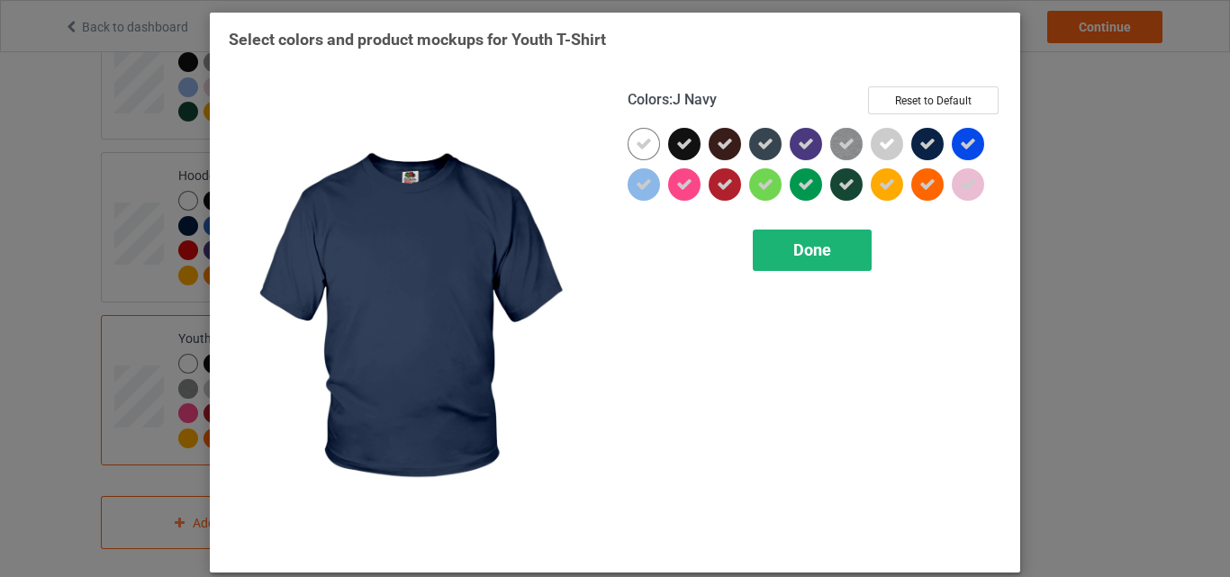
click at [852, 249] on div "Done" at bounding box center [812, 250] width 119 height 41
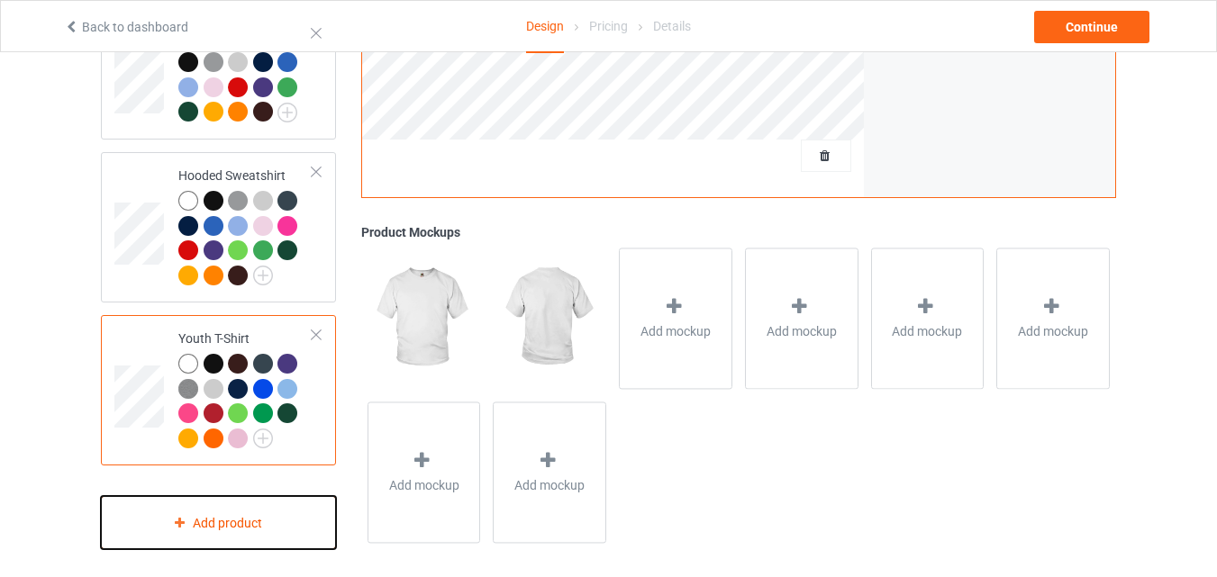
click at [275, 513] on div "Add product" at bounding box center [218, 522] width 235 height 53
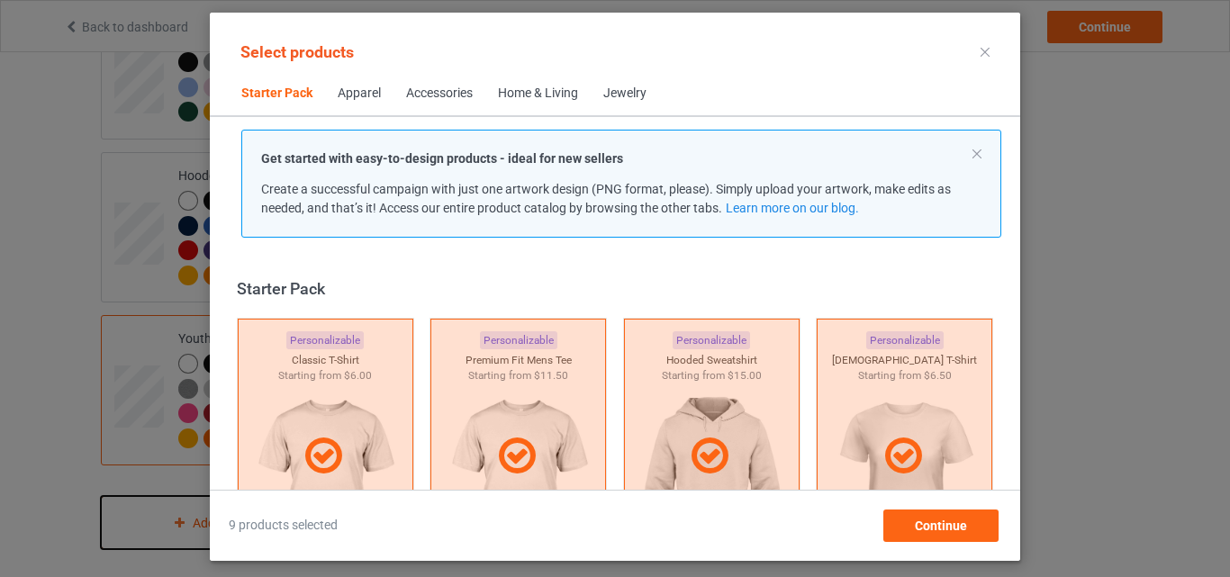
scroll to position [23, 0]
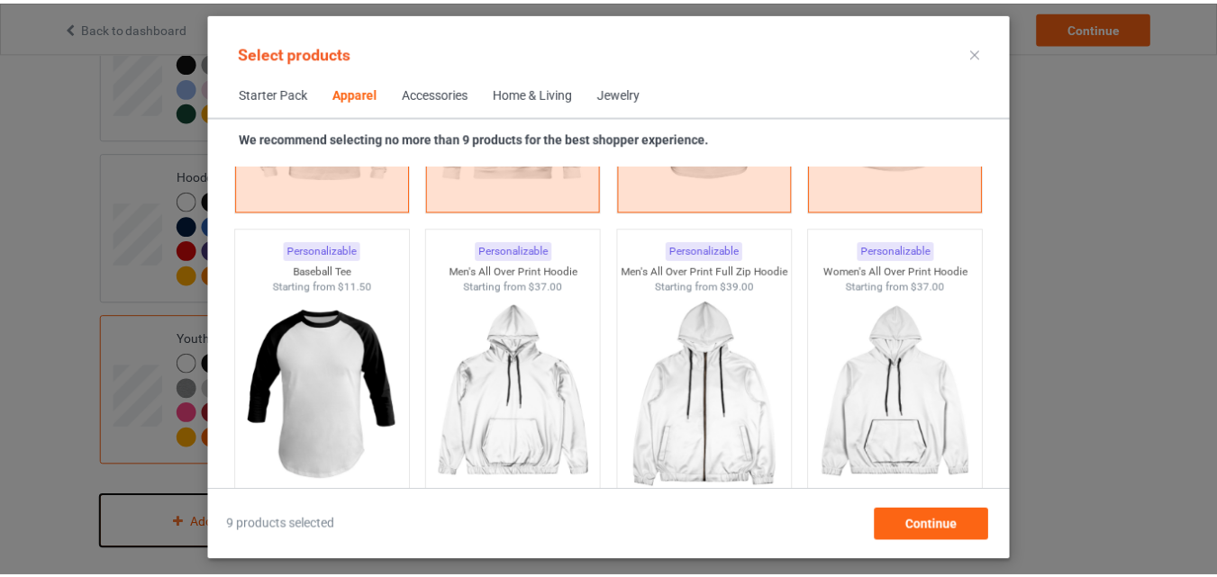
scroll to position [1573, 0]
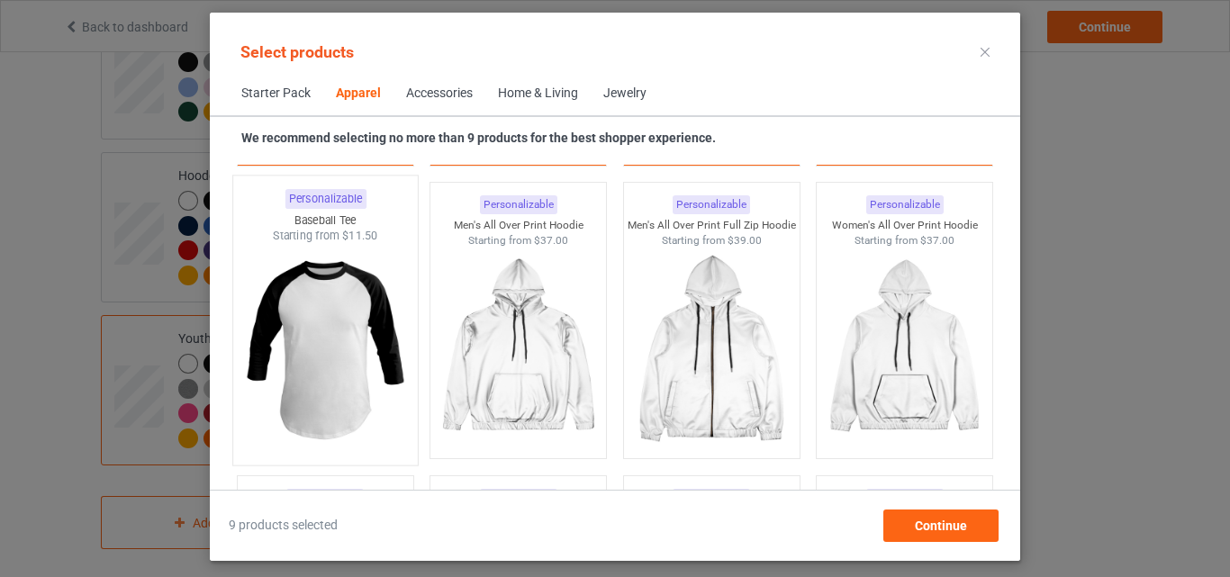
click at [395, 321] on img at bounding box center [324, 350] width 169 height 212
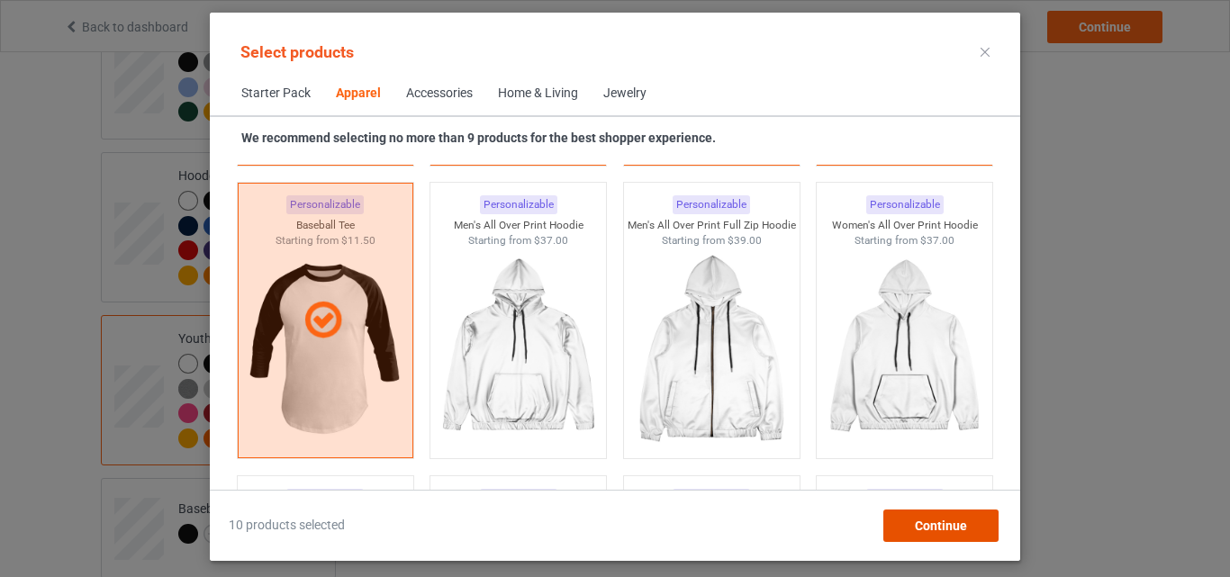
click at [976, 521] on div "Continue" at bounding box center [941, 526] width 115 height 32
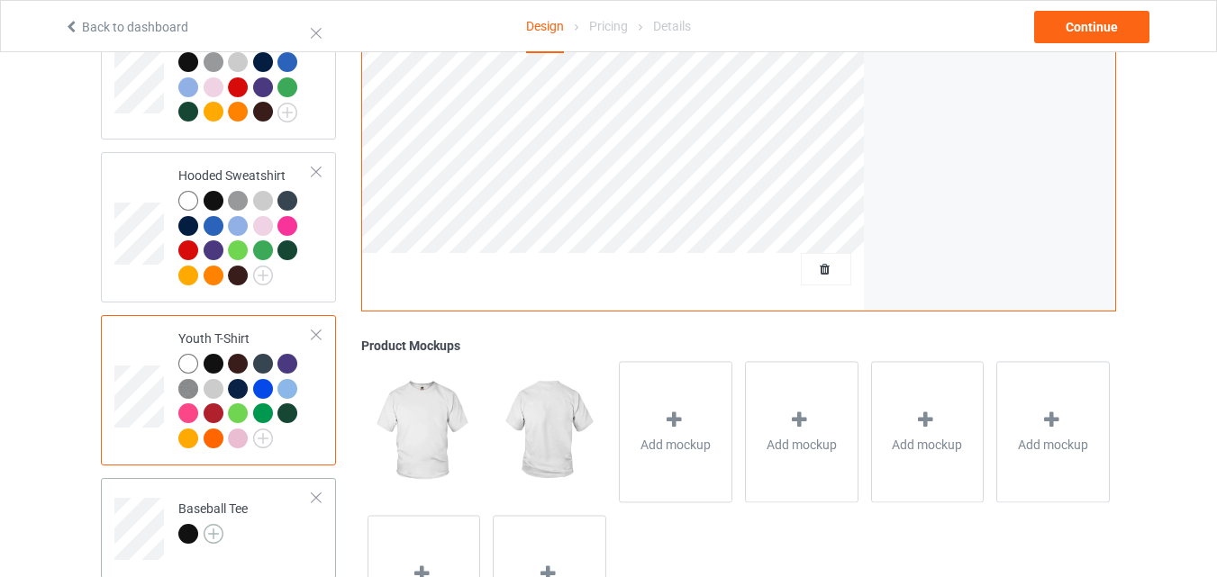
click at [207, 524] on img at bounding box center [214, 534] width 20 height 20
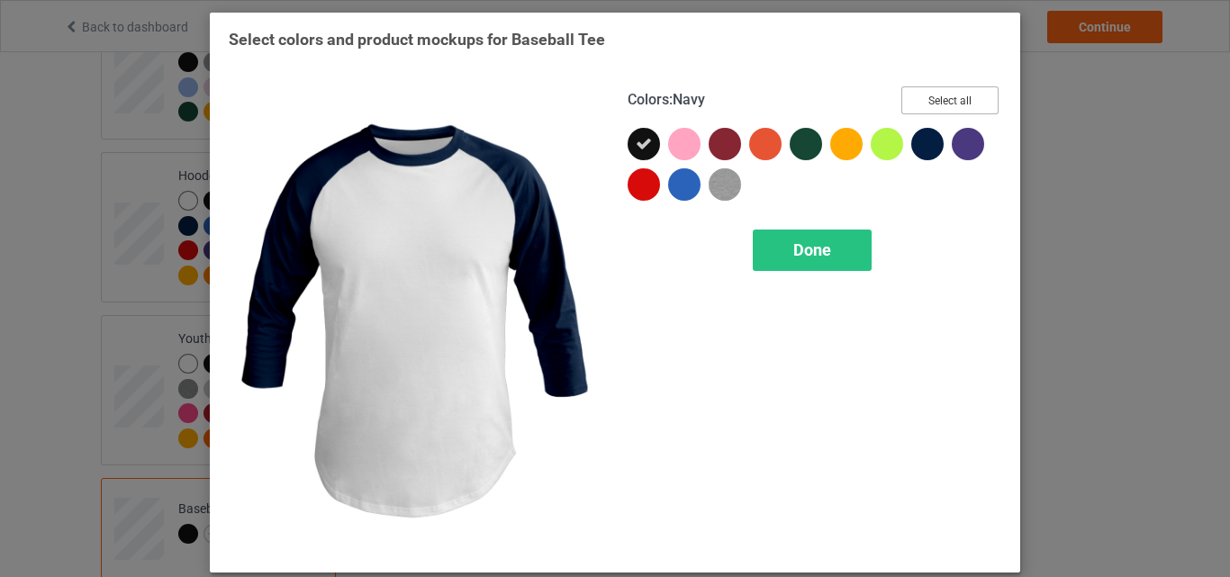
click at [953, 109] on button "Select all" at bounding box center [950, 100] width 97 height 28
click at [819, 265] on div "Done" at bounding box center [812, 250] width 119 height 41
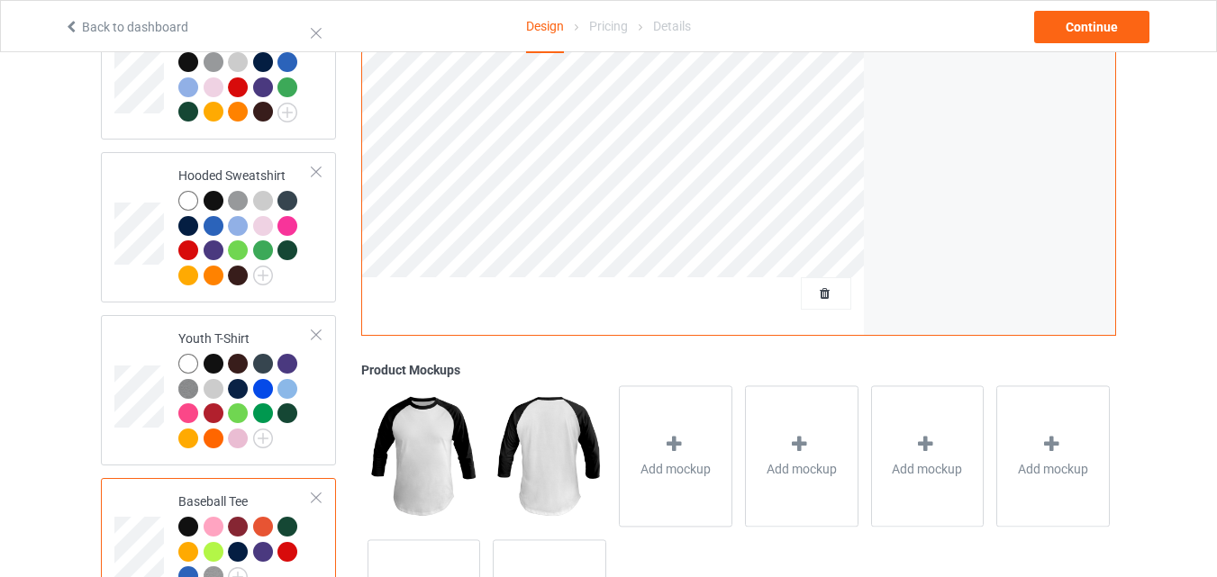
drag, startPoint x: 1215, startPoint y: 399, endPoint x: 1223, endPoint y: 379, distance: 21.4
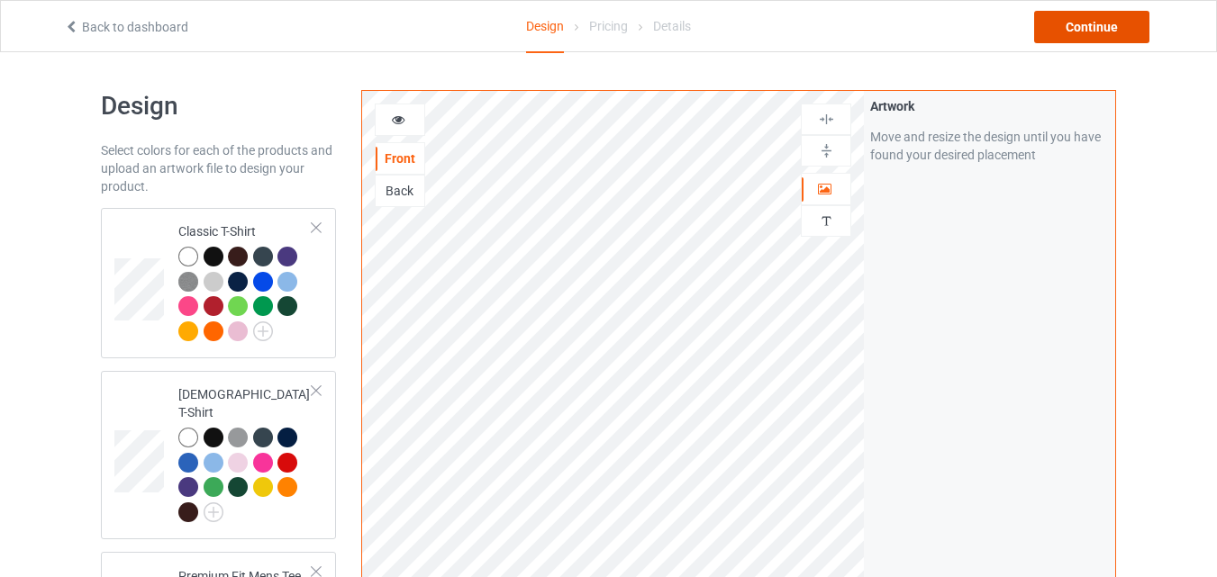
click at [1083, 30] on div "Continue" at bounding box center [1091, 27] width 115 height 32
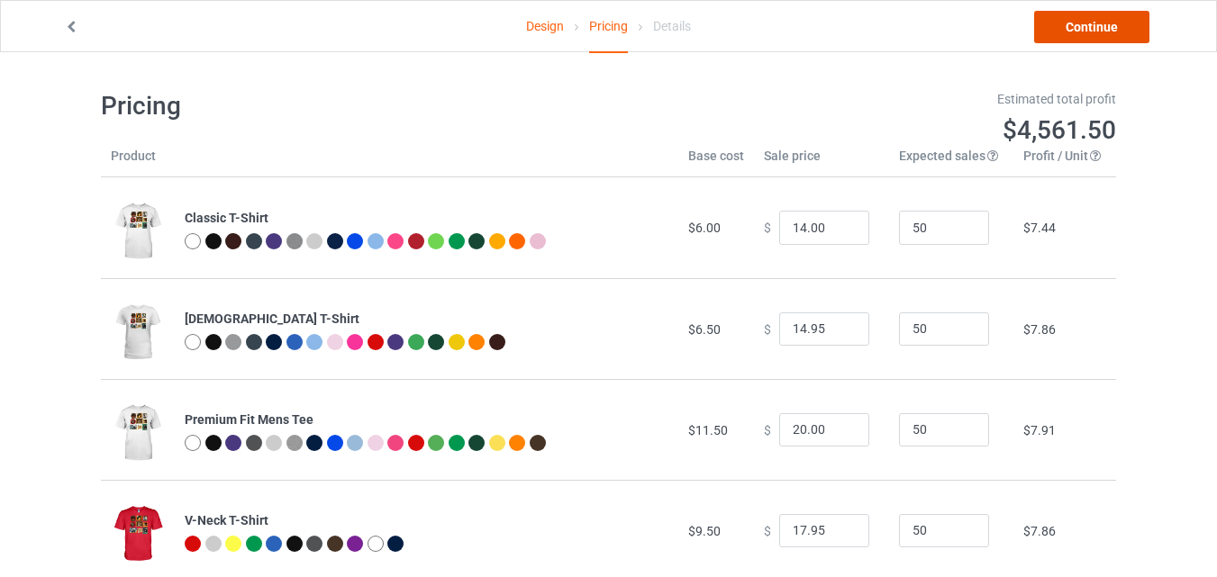
click at [1098, 26] on link "Continue" at bounding box center [1091, 27] width 115 height 32
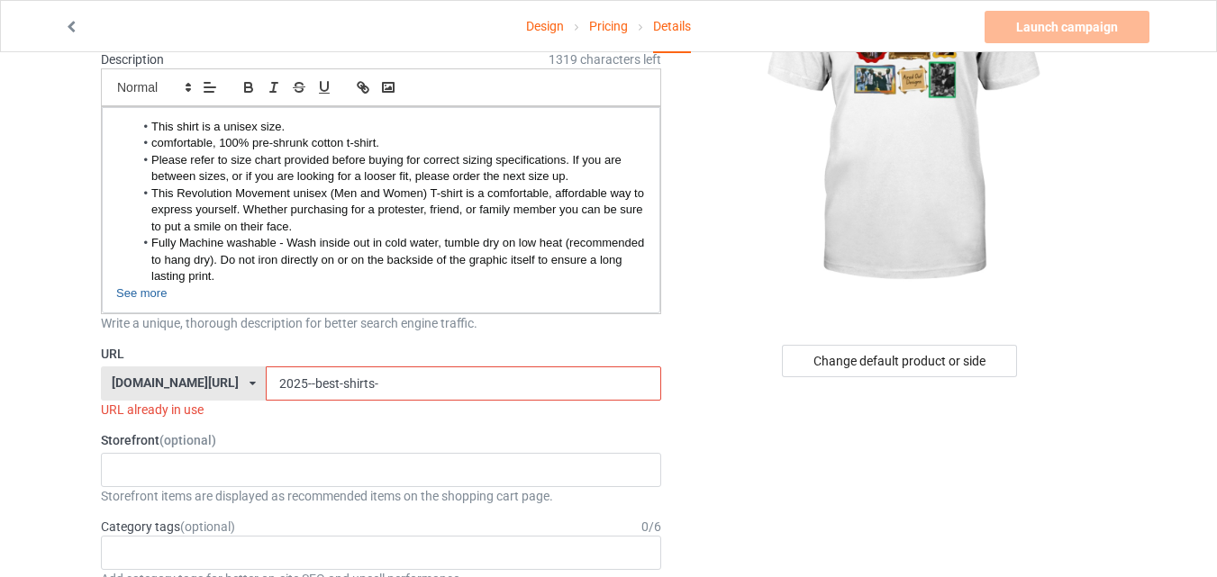
scroll to position [188, 0]
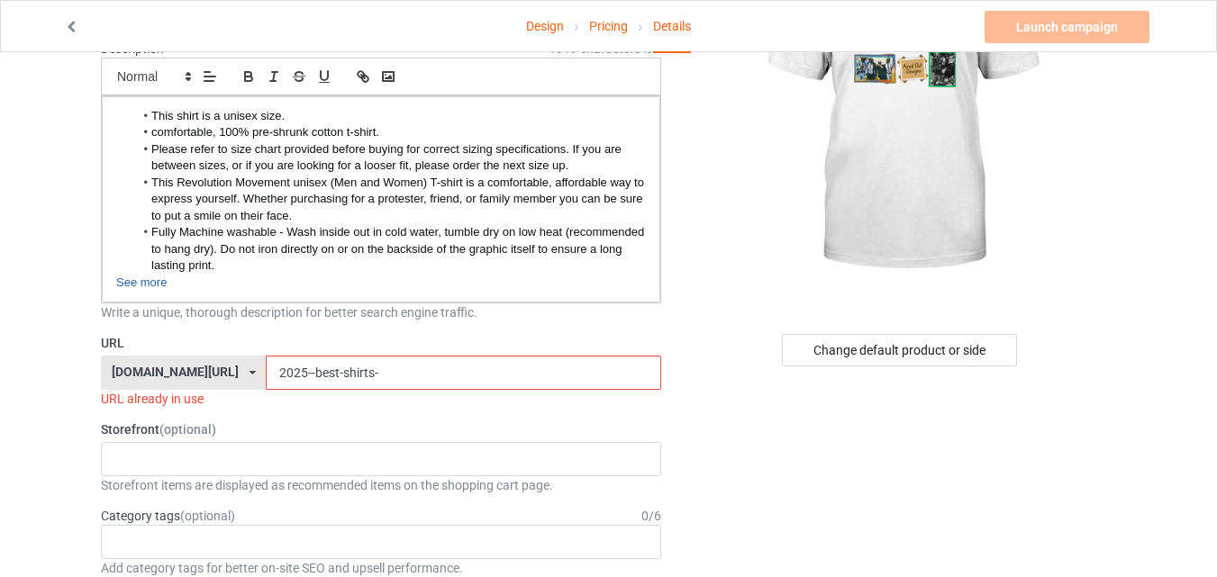
click at [380, 359] on input "2025--best-shirts-" at bounding box center [463, 373] width 394 height 34
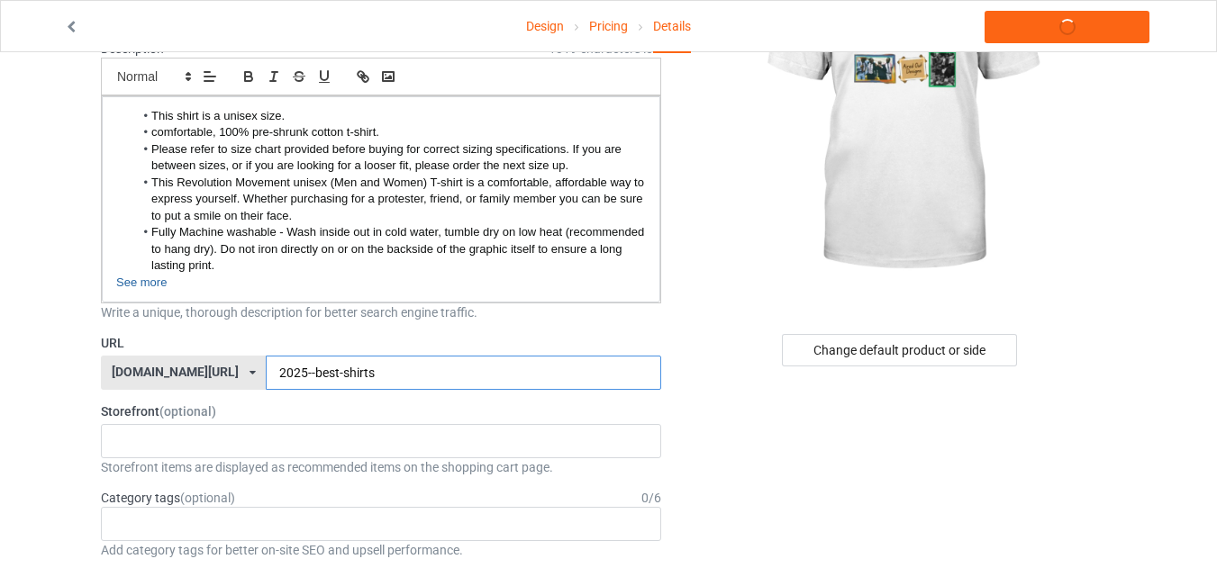
drag, startPoint x: 380, startPoint y: 359, endPoint x: 866, endPoint y: 389, distance: 487.3
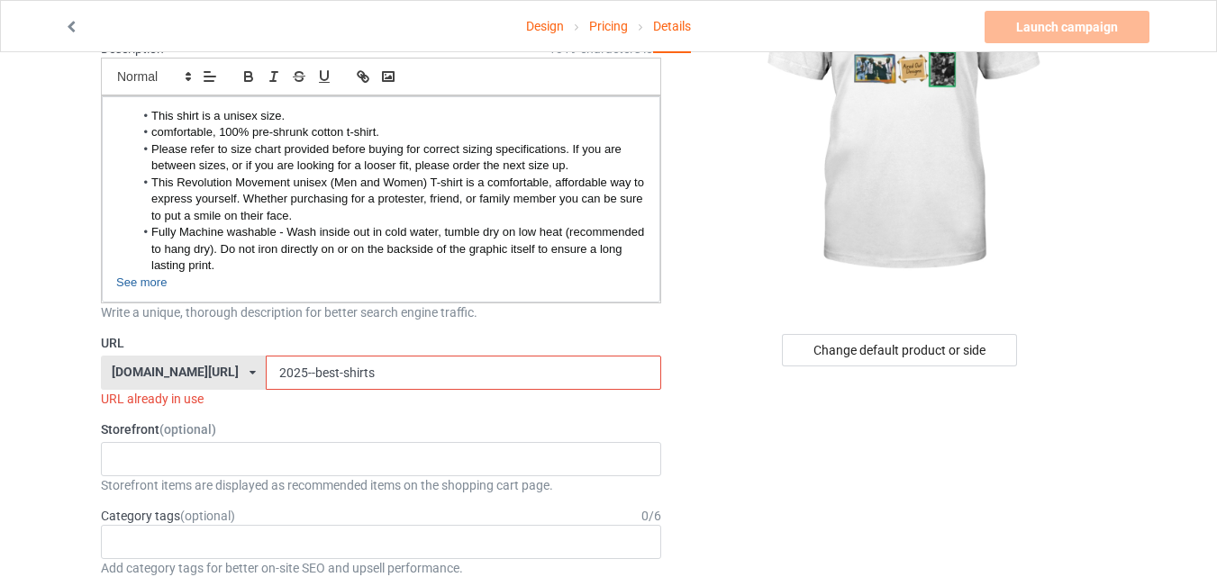
click at [268, 371] on input "2025--best-shirts" at bounding box center [463, 373] width 394 height 34
type input "2025-best-shirts"
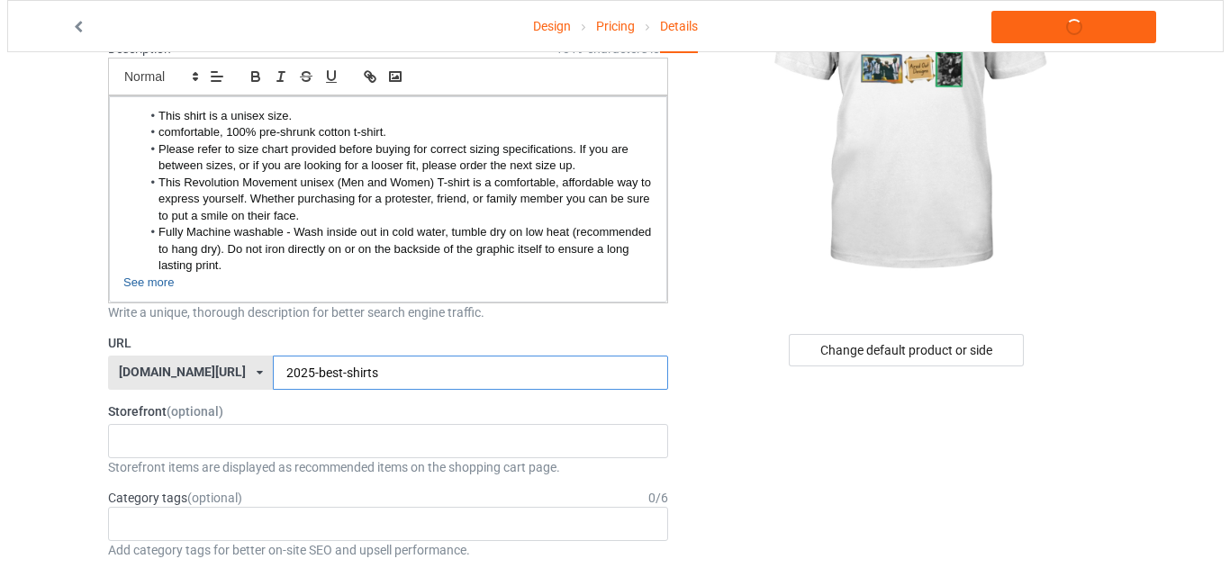
scroll to position [0, 0]
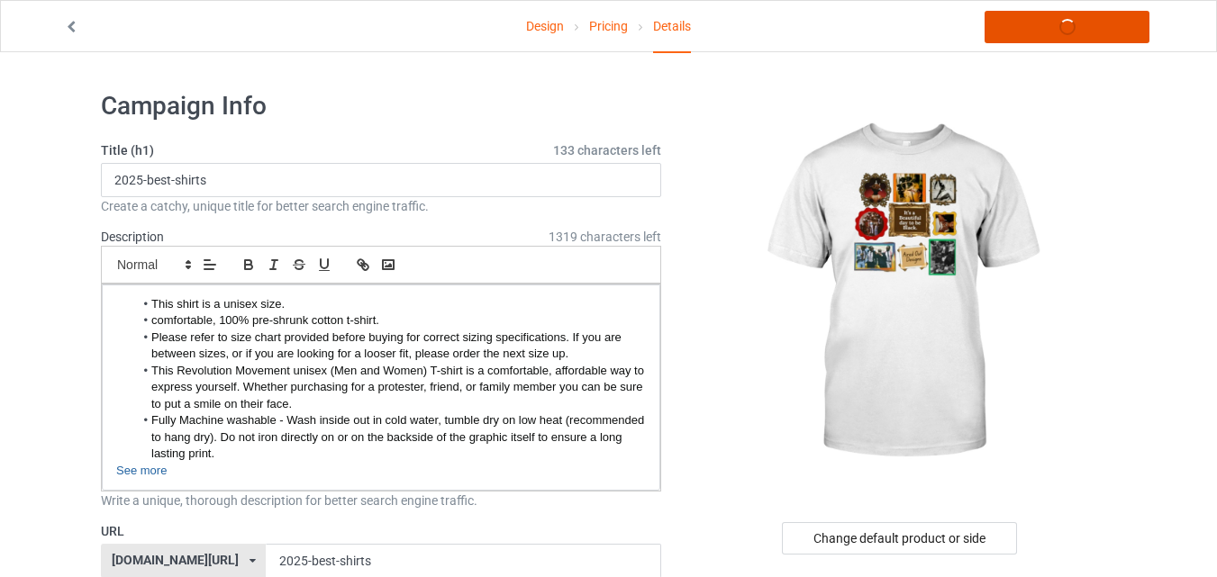
click at [1103, 22] on link "Launch campaign" at bounding box center [1066, 27] width 165 height 32
